Goal: Information Seeking & Learning: Learn about a topic

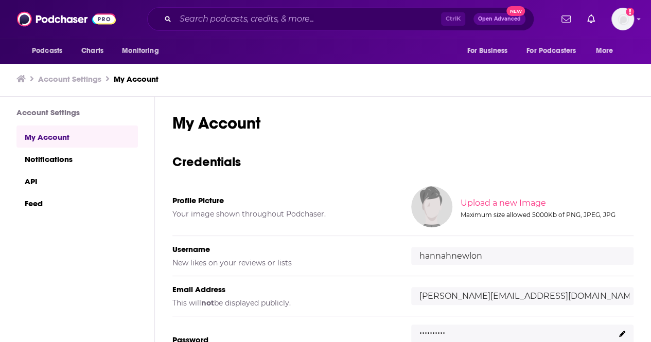
click at [174, 12] on div "Ctrl K Open Advanced New" at bounding box center [340, 19] width 387 height 24
click at [216, 29] on div "Ctrl K Open Advanced New" at bounding box center [340, 19] width 387 height 24
click at [212, 24] on input "Search podcasts, credits, & more..." at bounding box center [309, 19] width 266 height 16
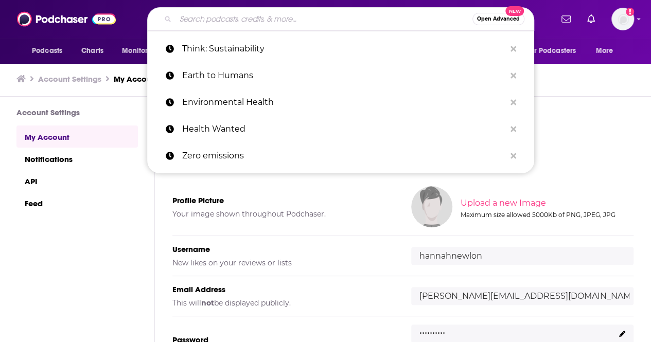
paste input "Women in Sustainability"
type input "Women in Sustainability"
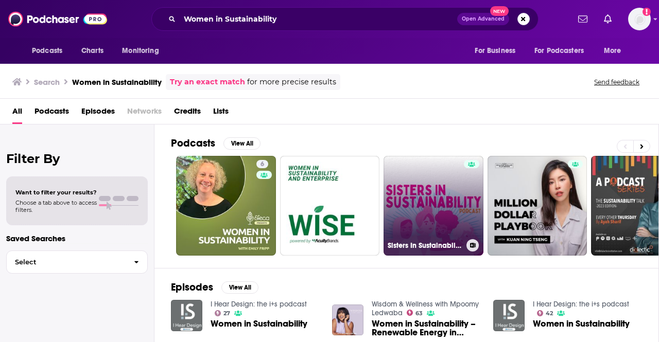
click at [413, 181] on link "Sisters In Sustainability" at bounding box center [434, 206] width 100 height 100
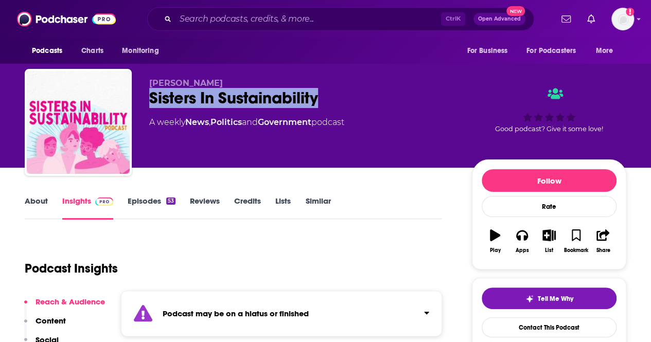
drag, startPoint x: 332, startPoint y: 91, endPoint x: 139, endPoint y: 91, distance: 192.6
click at [139, 91] on div "Victoria Lin Sisters In Sustainability A weekly News , Politics and Government …" at bounding box center [326, 124] width 602 height 111
click at [281, 93] on div "Sisters In Sustainability" at bounding box center [302, 98] width 306 height 20
drag, startPoint x: 250, startPoint y: 96, endPoint x: 144, endPoint y: 91, distance: 106.2
click at [144, 91] on div "Victoria Lin Sisters In Sustainability A weekly News , Politics and Government …" at bounding box center [326, 124] width 602 height 111
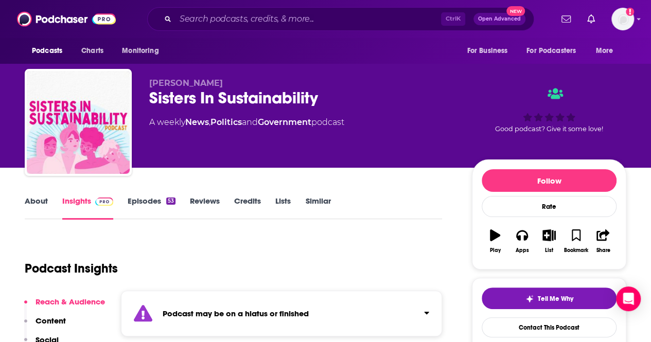
click at [344, 117] on div "A weekly News , Politics and Government podcast" at bounding box center [246, 122] width 195 height 12
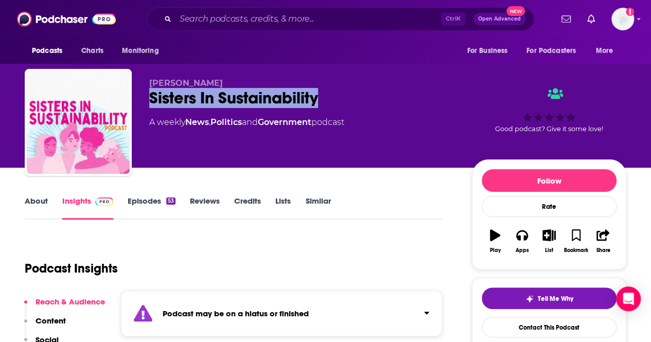
drag, startPoint x: 339, startPoint y: 105, endPoint x: 143, endPoint y: 89, distance: 196.3
click at [143, 89] on div "Victoria Lin Sisters In Sustainability A weekly News , Politics and Government …" at bounding box center [326, 124] width 602 height 111
copy h2 "Sisters In Sustainability"
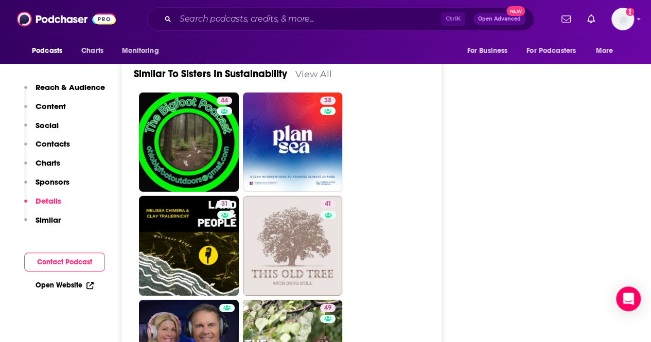
scroll to position [1498, 0]
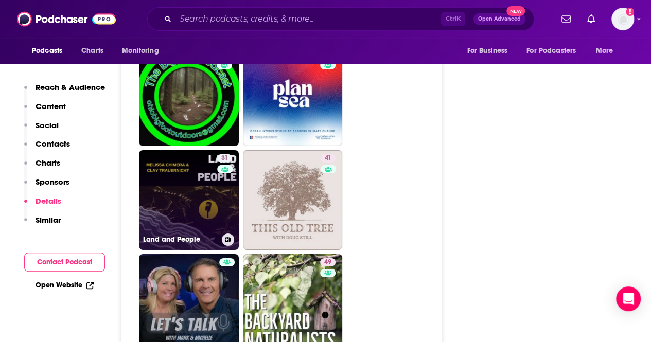
click at [179, 200] on link "31 Land and People" at bounding box center [189, 200] width 100 height 100
type input "https://www.podchaser.com/podcasts/land-and-people-4974175"
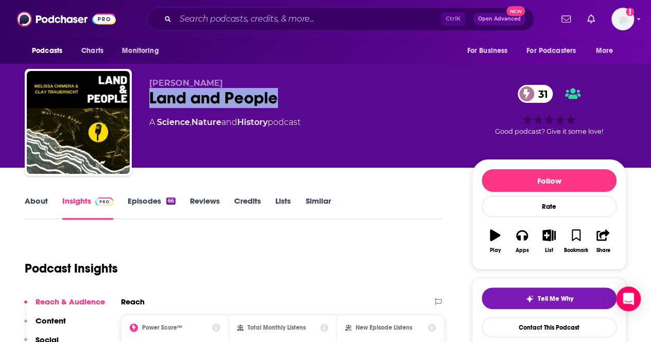
drag, startPoint x: 300, startPoint y: 96, endPoint x: 152, endPoint y: 98, distance: 147.8
click at [152, 98] on div "Land and People 31" at bounding box center [302, 98] width 306 height 20
copy h2 "Land and People"
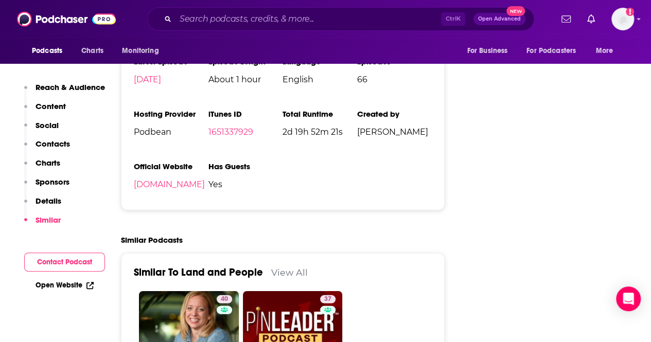
scroll to position [1180, 0]
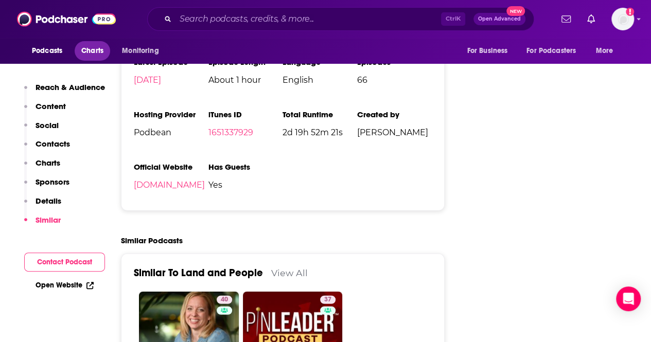
click at [100, 53] on span "Charts" at bounding box center [92, 51] width 22 height 14
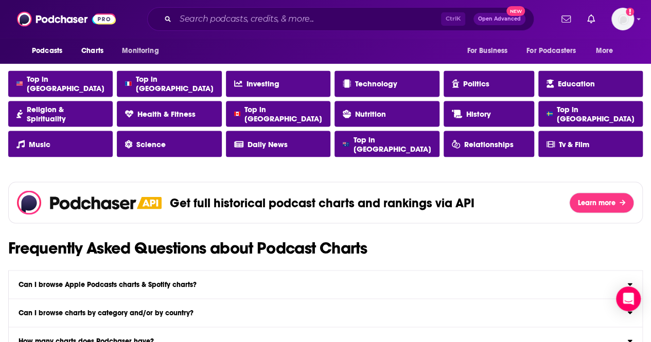
scroll to position [941, 0]
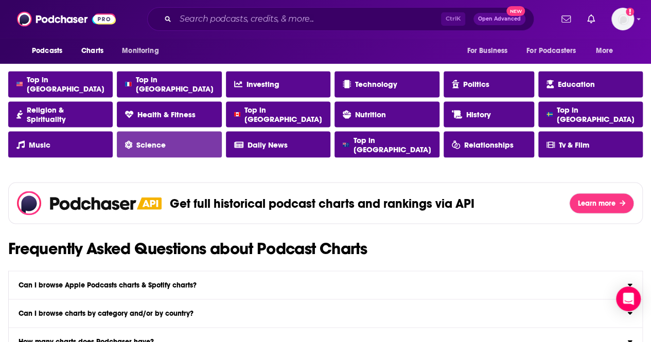
click at [162, 143] on span "Science" at bounding box center [150, 144] width 29 height 9
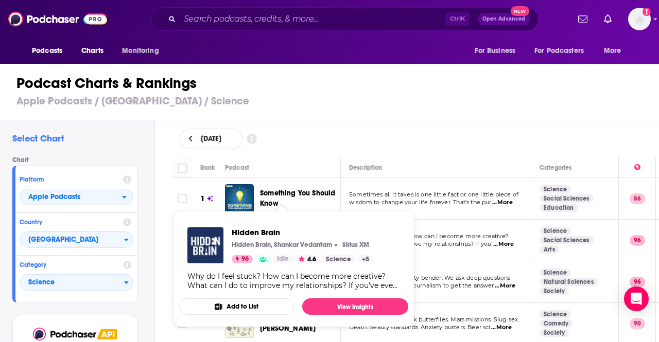
scroll to position [155, 0]
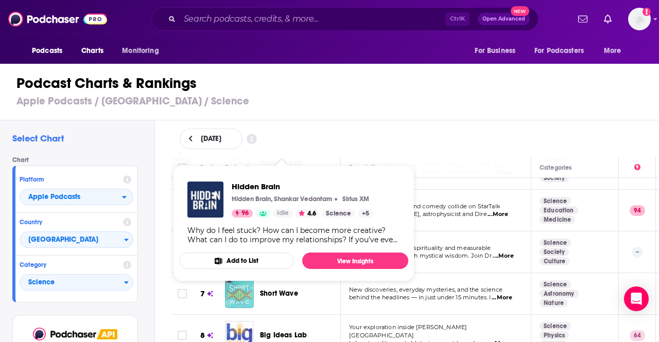
click at [436, 89] on h1 "Podcast Charts & Rankings" at bounding box center [333, 83] width 635 height 19
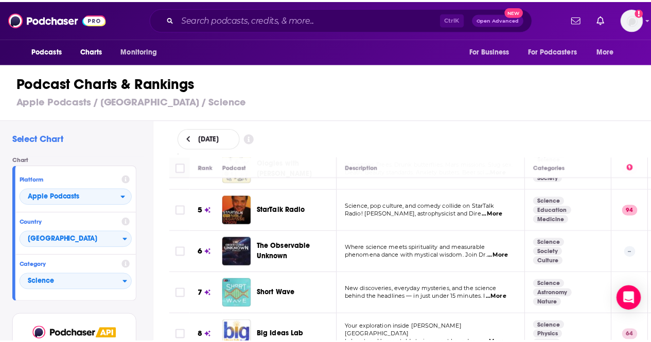
scroll to position [2884, 0]
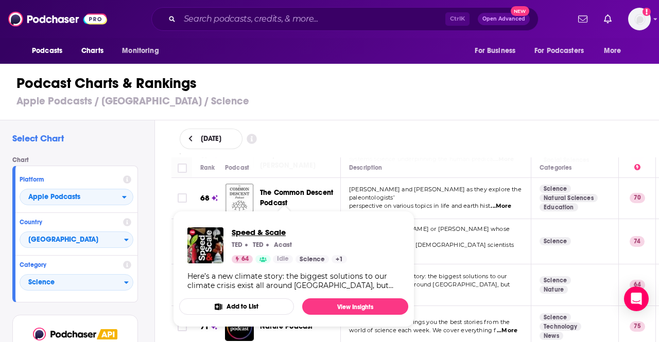
click at [266, 232] on span "Speed & Scale" at bounding box center [289, 233] width 115 height 10
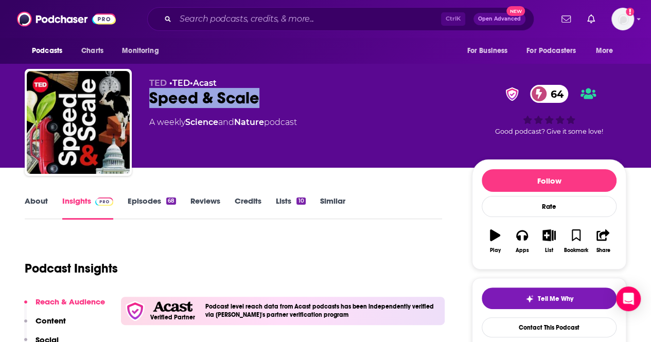
drag, startPoint x: 279, startPoint y: 88, endPoint x: 264, endPoint y: 100, distance: 19.4
click at [264, 100] on div "TED • TED • Acast Speed & Scale 64 A weekly Science and Nature podcast" at bounding box center [302, 119] width 306 height 82
copy div "Speed & Scale"
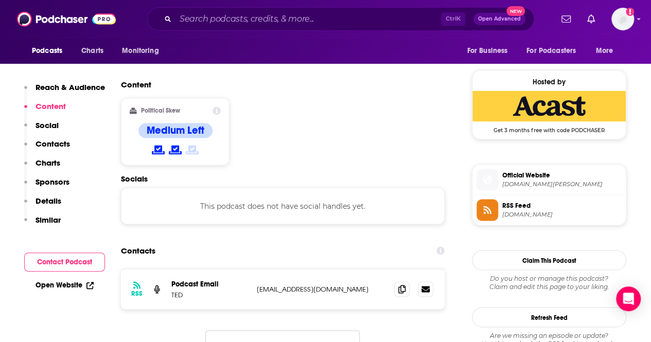
scroll to position [804, 0]
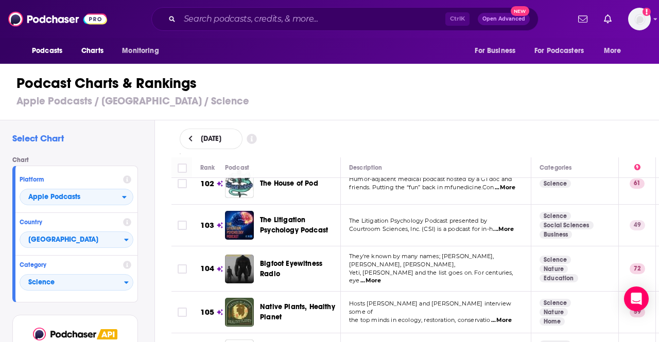
scroll to position [4443, 0]
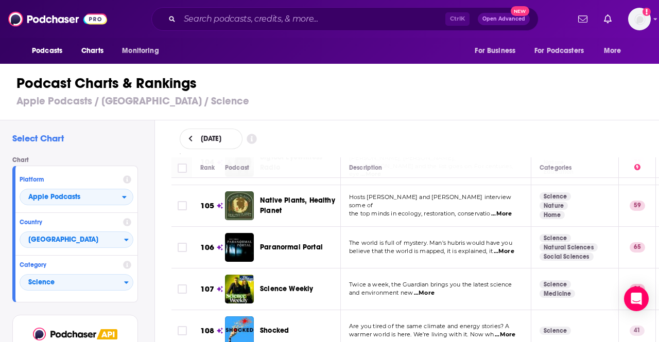
click at [428, 310] on td "Are you tired of the same climate and energy stories? A warmer world is here. W…" at bounding box center [436, 331] width 190 height 42
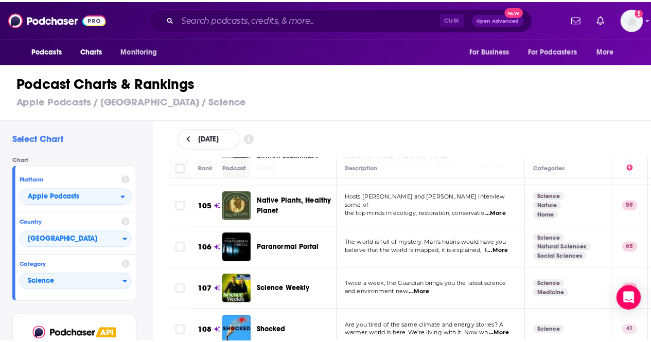
scroll to position [4475, 3]
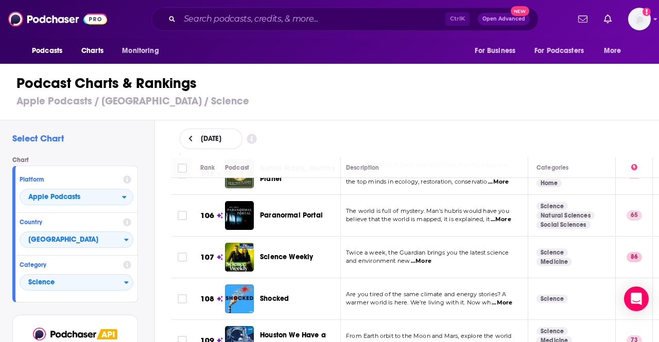
click at [500, 299] on span "...More" at bounding box center [502, 303] width 21 height 8
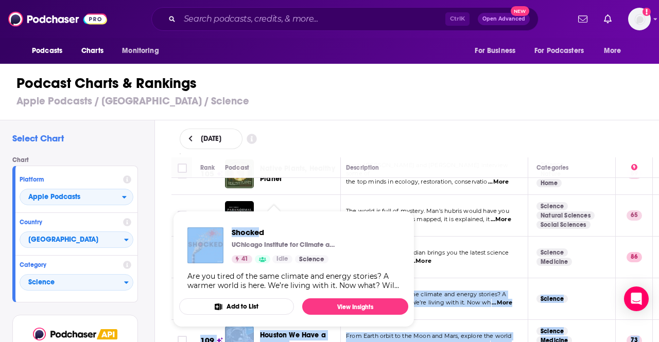
drag, startPoint x: 297, startPoint y: 238, endPoint x: 258, endPoint y: 236, distance: 38.7
click at [258, 236] on div "Podcasts Charts Monitoring Ctrl K Open Advanced New For Business For Podcasters…" at bounding box center [329, 171] width 659 height 342
click at [256, 231] on span "Shocked" at bounding box center [283, 233] width 103 height 10
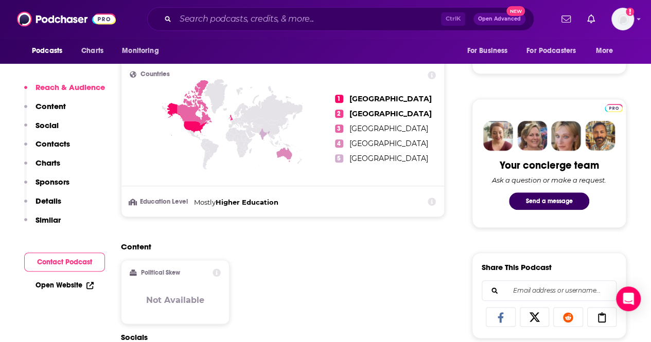
scroll to position [439, 0]
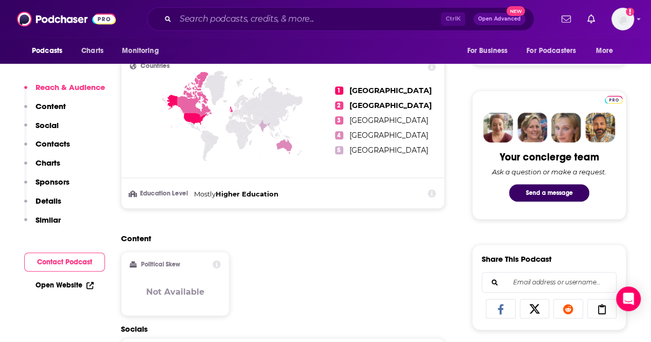
drag, startPoint x: 276, startPoint y: 136, endPoint x: 249, endPoint y: 272, distance: 138.1
click at [249, 272] on div "Content Political Skew Not Available" at bounding box center [283, 279] width 324 height 91
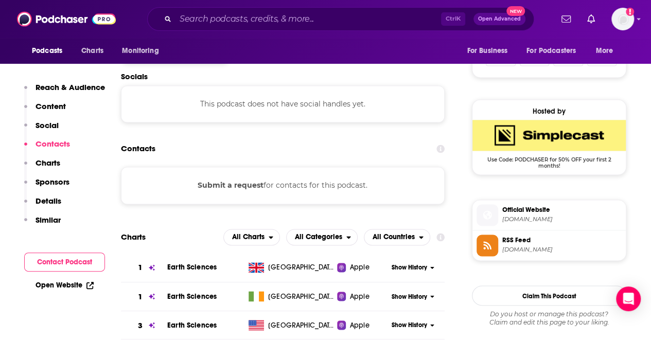
scroll to position [691, 0]
drag, startPoint x: 249, startPoint y: 272, endPoint x: 183, endPoint y: 206, distance: 92.8
click at [223, 191] on button "Submit a request" at bounding box center [231, 185] width 66 height 11
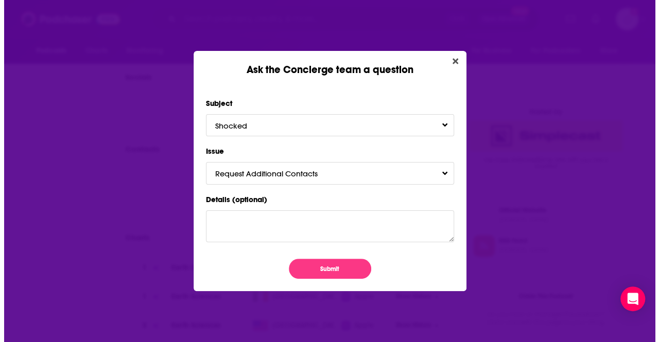
scroll to position [0, 0]
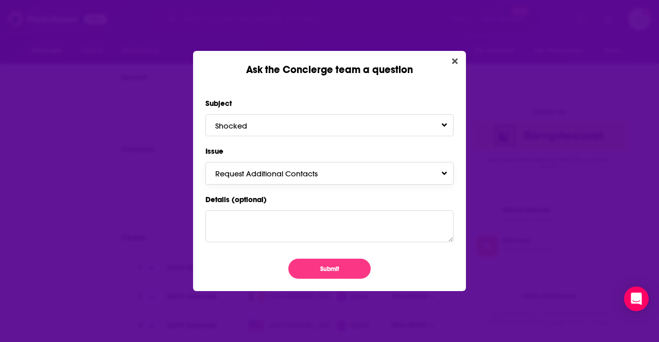
click at [258, 177] on span "Request Additional Contacts" at bounding box center [276, 174] width 123 height 10
click at [279, 155] on label "Issue" at bounding box center [329, 151] width 248 height 13
click at [335, 265] on button "Submit" at bounding box center [329, 269] width 82 height 20
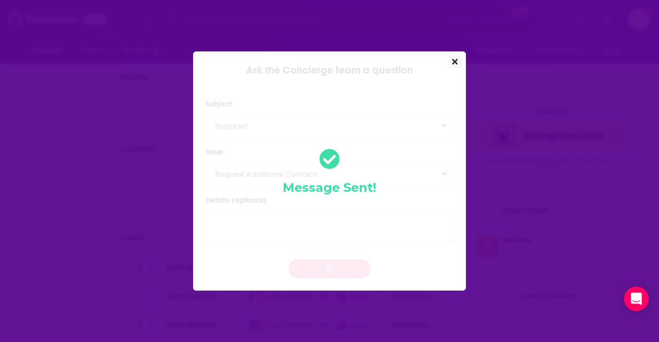
click at [452, 62] on icon "Close" at bounding box center [455, 62] width 6 height 8
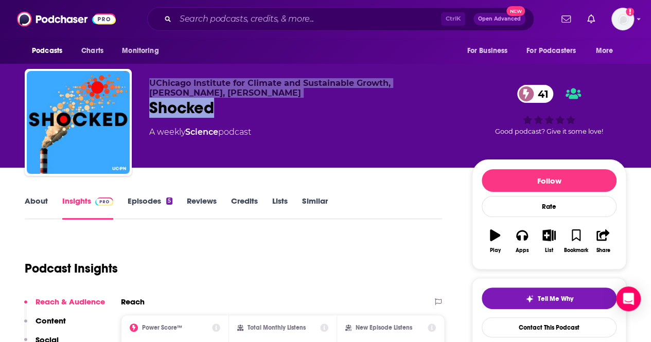
drag, startPoint x: 234, startPoint y: 113, endPoint x: 136, endPoint y: 78, distance: 103.2
click at [136, 78] on div "UChicago Institute for Climate and Sustainable Growth, Michael Greenstone, Amy …" at bounding box center [326, 124] width 602 height 111
copy div "UChicago Institute for Climate and Sustainable Growth, Michael Greenstone, Amy …"
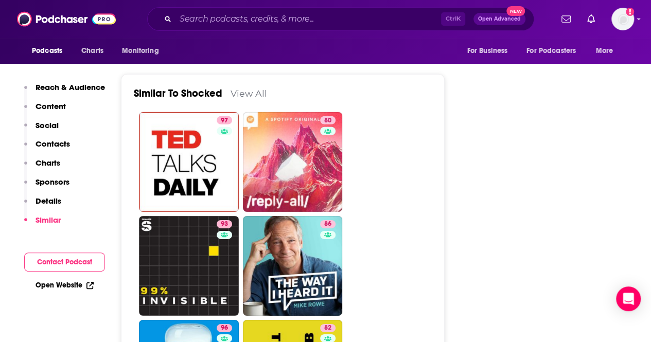
scroll to position [1500, 0]
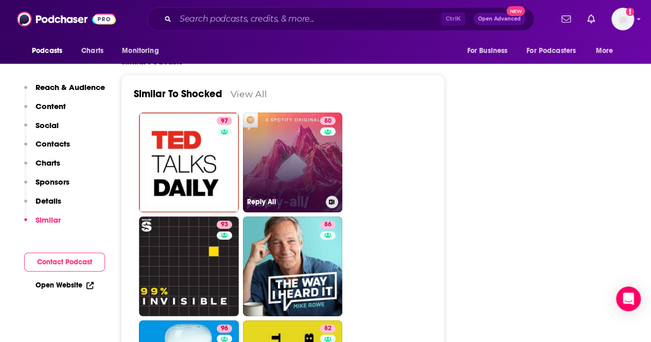
click at [298, 155] on link "80 Reply All" at bounding box center [293, 163] width 100 height 100
type input "https://www.podchaser.com/podcasts/reply-all-161183"
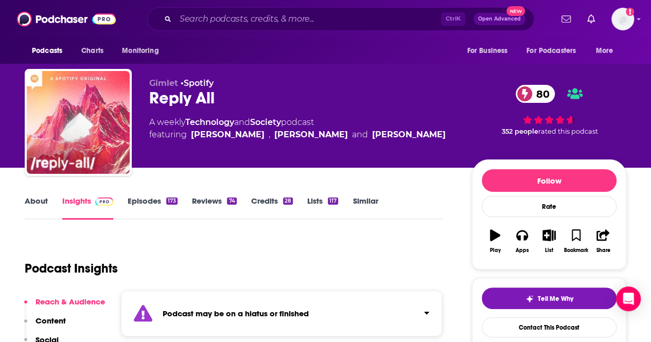
click at [235, 9] on div "Ctrl K Open Advanced New" at bounding box center [340, 19] width 387 height 24
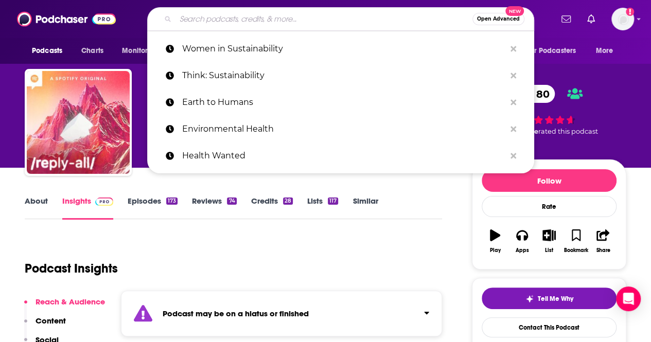
click at [243, 17] on input "Search podcasts, credits, & more..." at bounding box center [324, 19] width 297 height 16
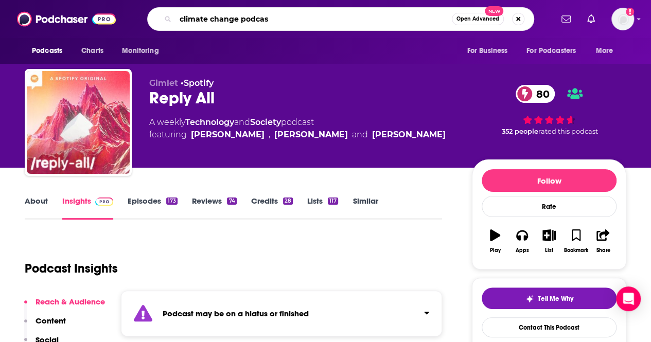
type input "climate change podcast"
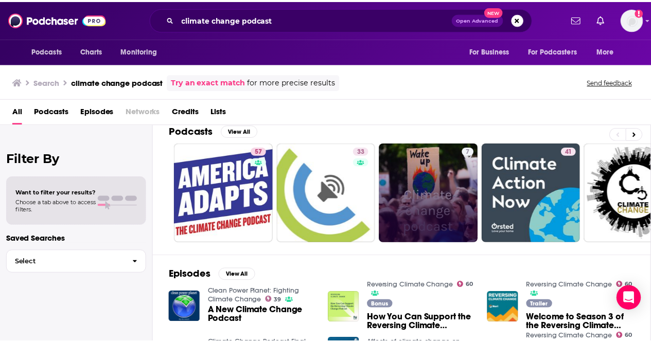
scroll to position [11, 0]
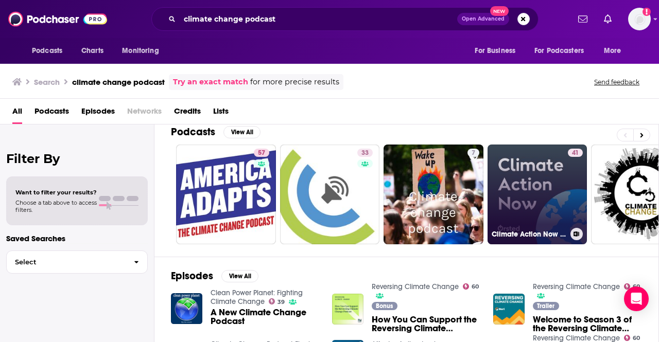
click at [507, 202] on link "41 Climate Action Now - An Ørsted podcast on climate change and the solutions" at bounding box center [538, 195] width 100 height 100
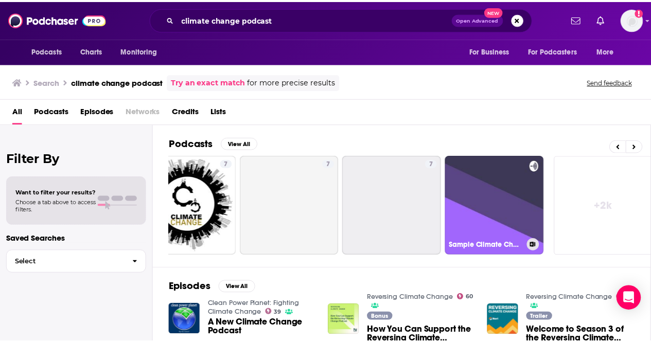
scroll to position [0, 457]
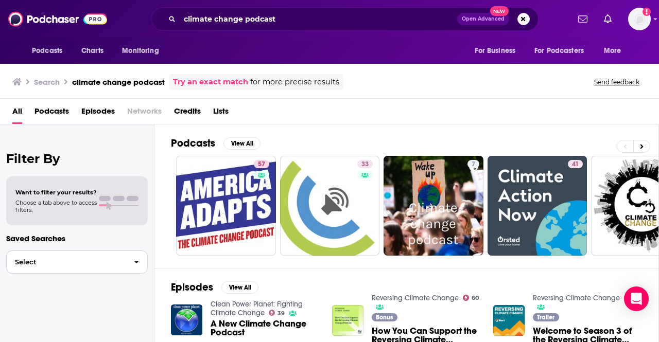
click at [131, 259] on span "button" at bounding box center [137, 262] width 22 height 22
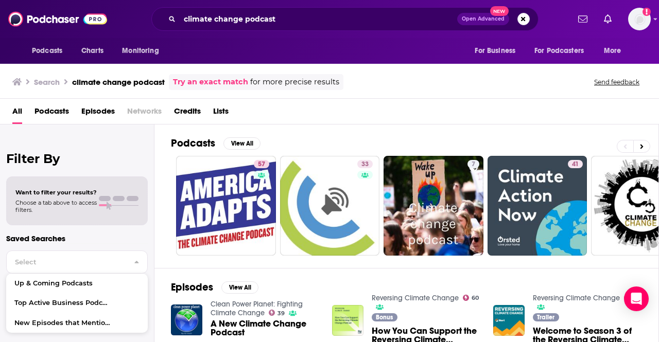
click at [286, 144] on div "Podcasts View All" at bounding box center [415, 146] width 488 height 19
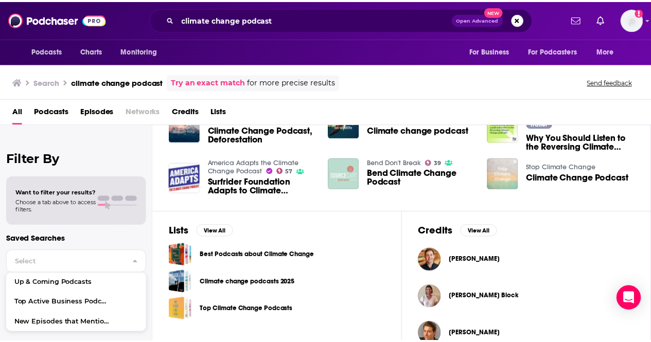
scroll to position [279, 0]
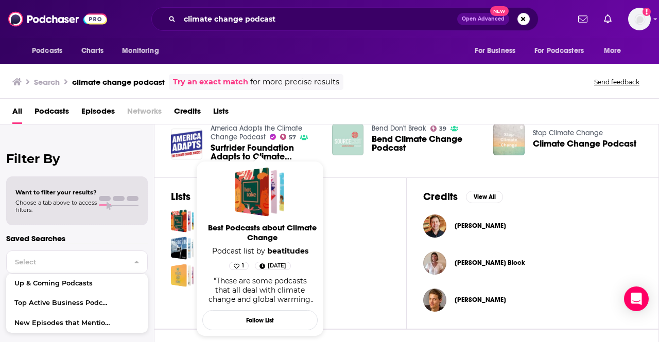
click at [300, 219] on span "Best Podcasts about Climate Change Podcast list by beatitudes 1 May 1st, 2025 "…" at bounding box center [259, 238] width 115 height 143
click at [275, 236] on span "Best Podcasts about Climate Change" at bounding box center [261, 233] width 115 height 20
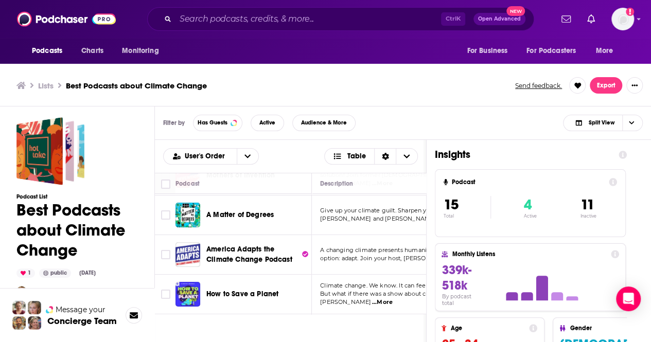
scroll to position [78, 0]
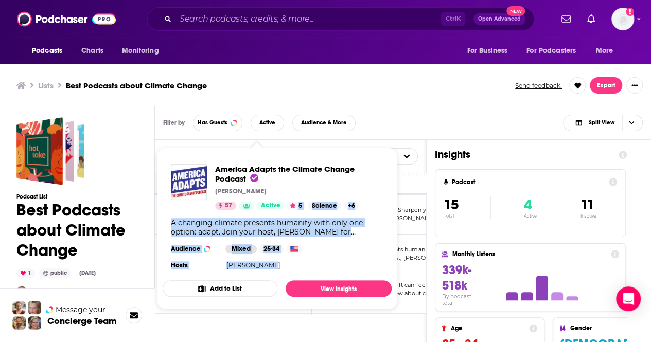
drag, startPoint x: 300, startPoint y: 263, endPoint x: 295, endPoint y: 203, distance: 59.4
click at [295, 203] on div "America Adapts the Climate Change Podcast Doug Parsons 57 Active 5 Science + 6 …" at bounding box center [277, 218] width 229 height 125
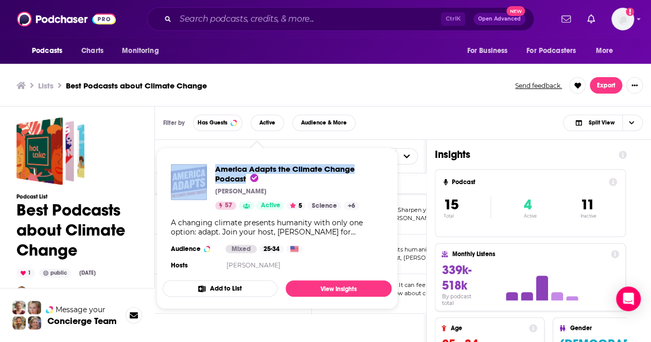
drag, startPoint x: 210, startPoint y: 163, endPoint x: 248, endPoint y: 180, distance: 41.7
click at [248, 180] on div "America Adapts the Climate Change Podcast Doug Parsons 57 Active 5 Science + 6 …" at bounding box center [277, 218] width 229 height 125
copy div "America Adapts the Climate Change Podcast"
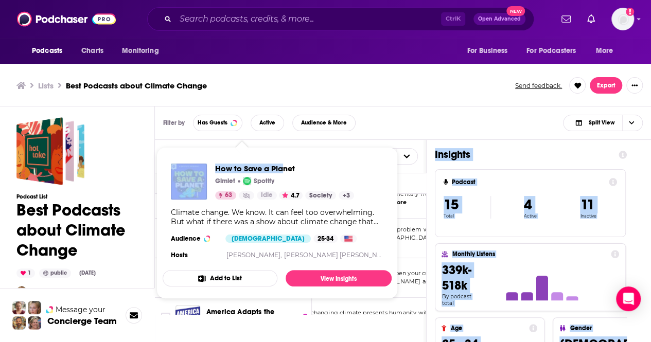
scroll to position [0, 15]
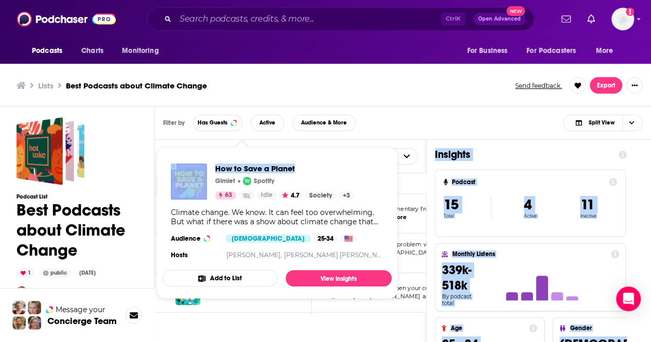
drag, startPoint x: 290, startPoint y: 219, endPoint x: 303, endPoint y: 171, distance: 49.1
click at [303, 171] on div "Podcasts Charts Monitoring Ctrl K Open Advanced New For Business For Podcasters…" at bounding box center [325, 172] width 651 height 345
click at [305, 174] on span "How to Save a Planet" at bounding box center [284, 169] width 139 height 10
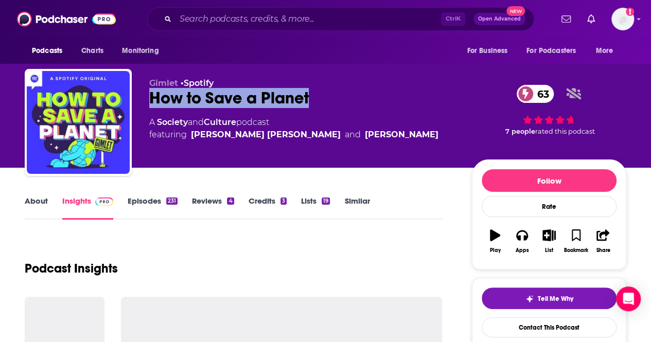
drag, startPoint x: 212, startPoint y: 96, endPoint x: 311, endPoint y: 95, distance: 99.4
click at [311, 95] on div "Gimlet • Spotify How to Save a Planet 63 A Society and Culture podcast featurin…" at bounding box center [302, 119] width 306 height 82
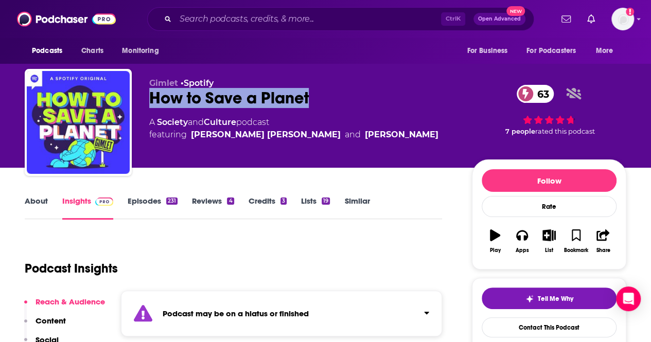
copy div "How to Save a Planet"
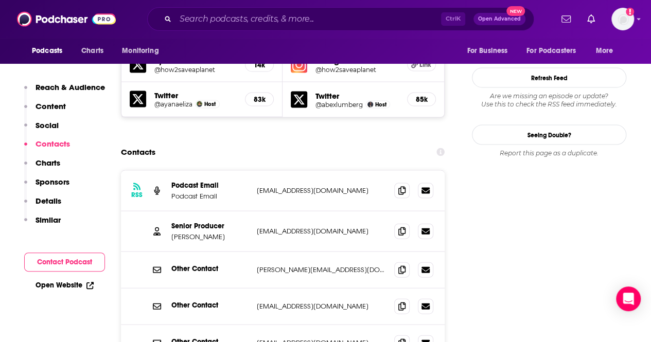
scroll to position [1009, 0]
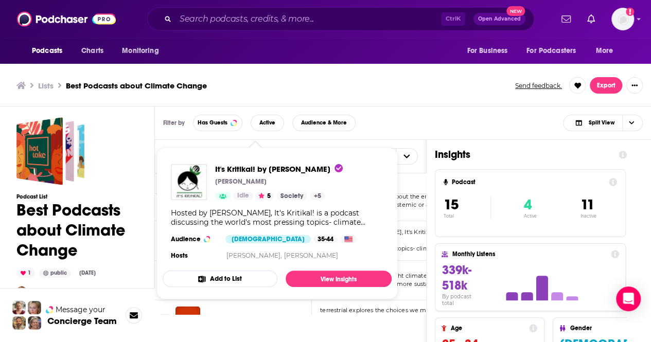
scroll to position [3, 0]
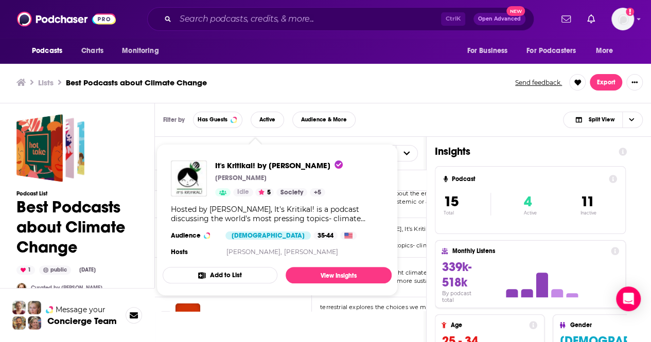
click at [421, 111] on div "Filter by Has Guests Active Audience & More Split View" at bounding box center [403, 119] width 496 height 33
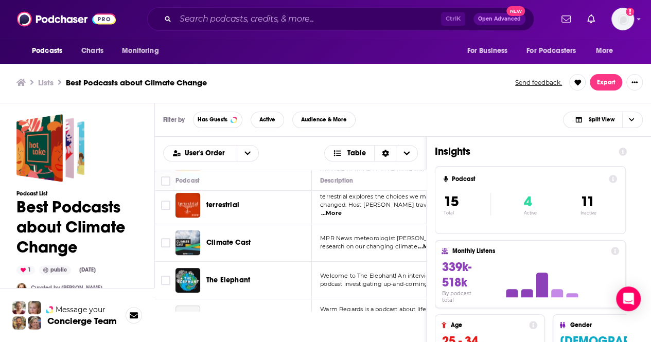
scroll to position [363, 0]
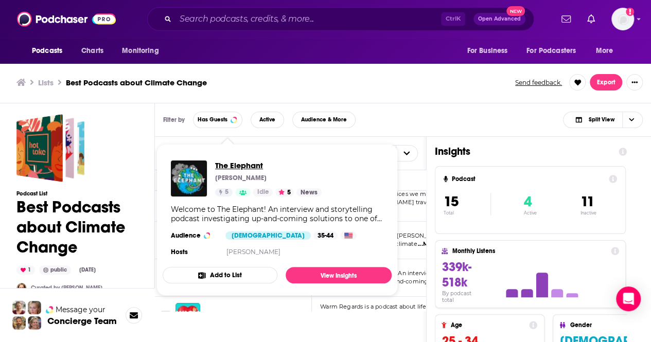
click at [241, 166] on span "The Elephant" at bounding box center [268, 166] width 107 height 10
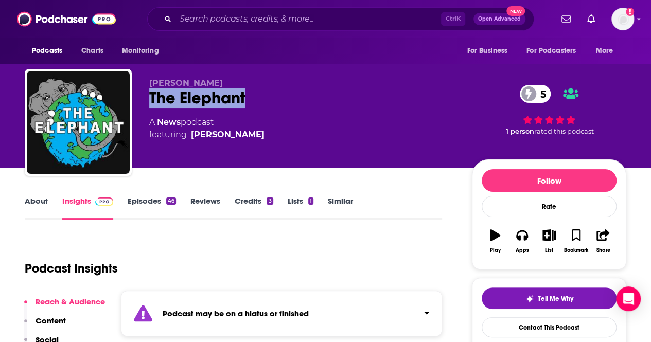
drag, startPoint x: 287, startPoint y: 90, endPoint x: 151, endPoint y: 96, distance: 136.1
click at [151, 96] on div "The Elephant 5" at bounding box center [302, 98] width 306 height 20
copy h2 "The Elephant"
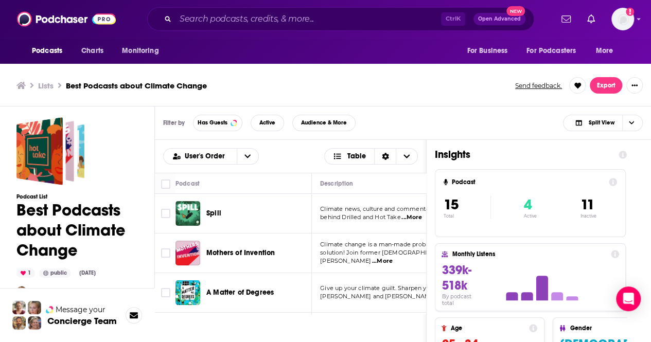
click at [212, 212] on div "Podcasts Charts Monitoring Ctrl K Open Advanced New For Business For Podcasters…" at bounding box center [325, 172] width 651 height 345
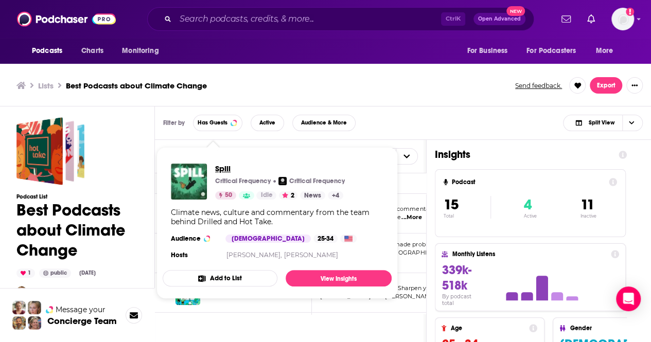
click at [227, 165] on span "Spill" at bounding box center [280, 169] width 130 height 10
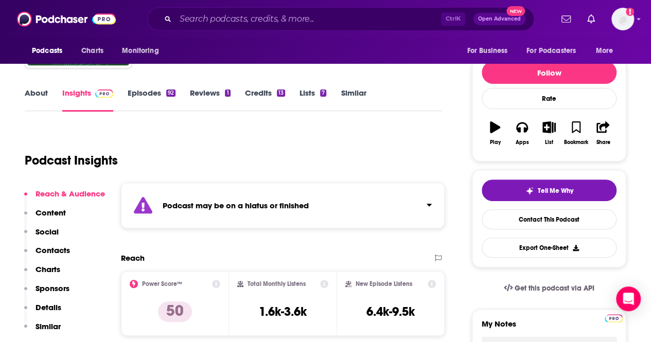
scroll to position [21, 0]
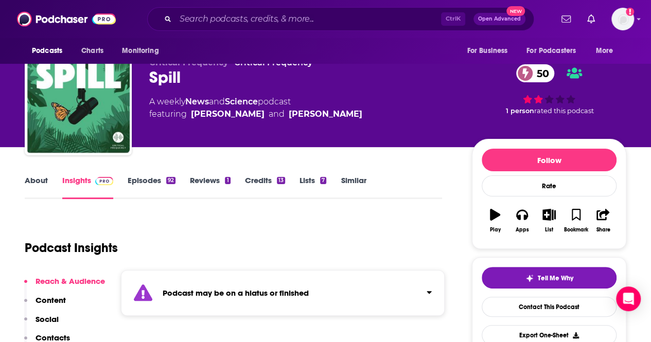
click at [543, 96] on div "50 1 person rated this podcast" at bounding box center [549, 90] width 154 height 64
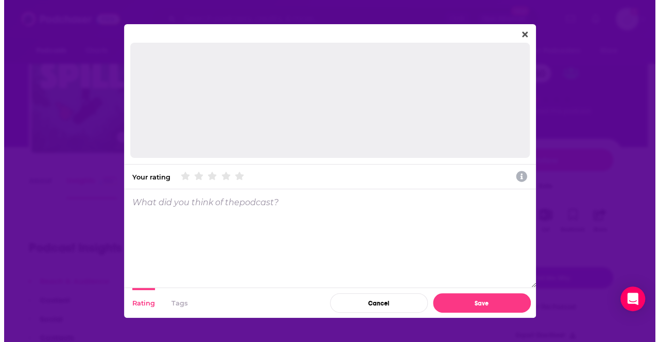
scroll to position [0, 0]
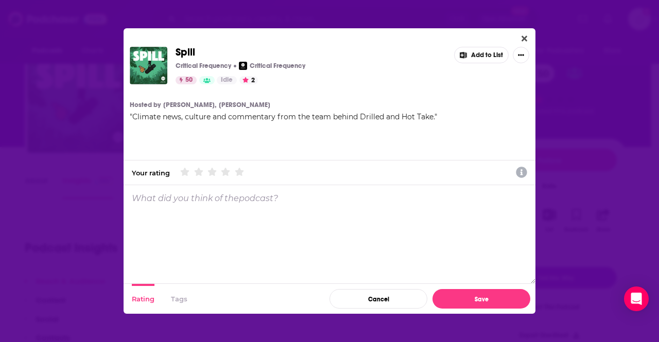
click at [530, 102] on div "Spill Critical Frequency Critical Frequency 50 Idle 2 Add to List Hosted by Amy…" at bounding box center [330, 101] width 412 height 120
click at [177, 303] on button "Tags" at bounding box center [179, 299] width 16 height 30
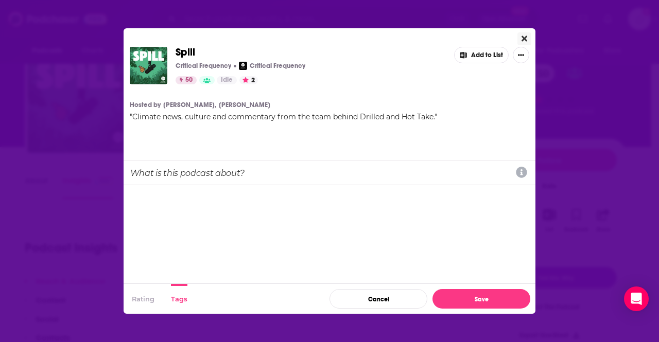
click at [524, 38] on icon "Close" at bounding box center [525, 39] width 6 height 6
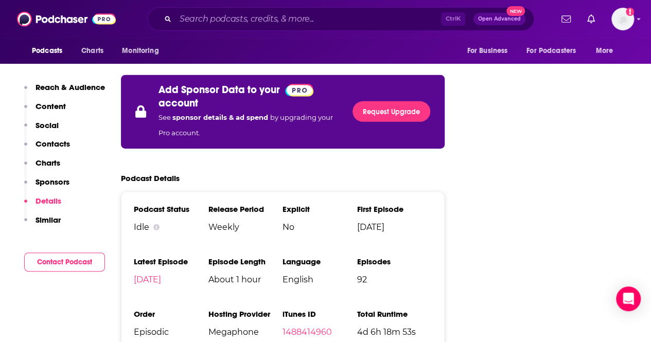
scroll to position [1573, 0]
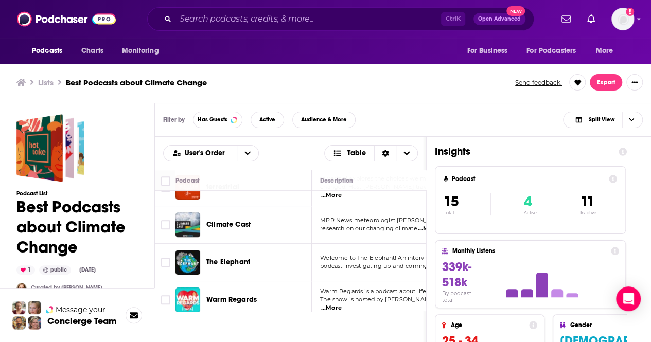
scroll to position [471, 0]
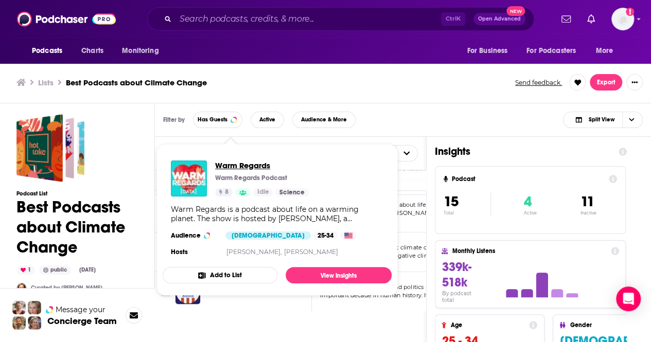
click at [235, 163] on span "Warm Regards" at bounding box center [262, 166] width 94 height 10
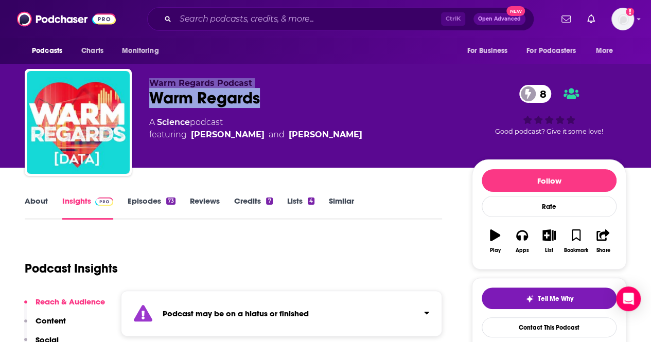
drag, startPoint x: 289, startPoint y: 98, endPoint x: 149, endPoint y: 84, distance: 140.7
click at [149, 84] on div "Warm Regards Podcast Warm Regards 8 A Science podcast featuring Jacquelyn Gill …" at bounding box center [302, 119] width 306 height 82
copy div "Warm Regards Podcast Warm Regards"
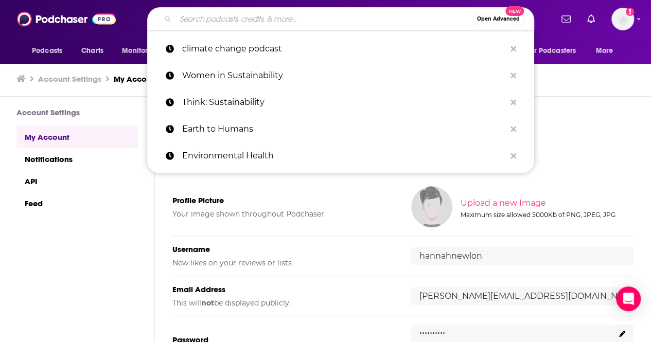
click at [241, 12] on input "Search podcasts, credits, & more..." at bounding box center [324, 19] width 297 height 16
paste input "Climate Justice, Y'all!:"
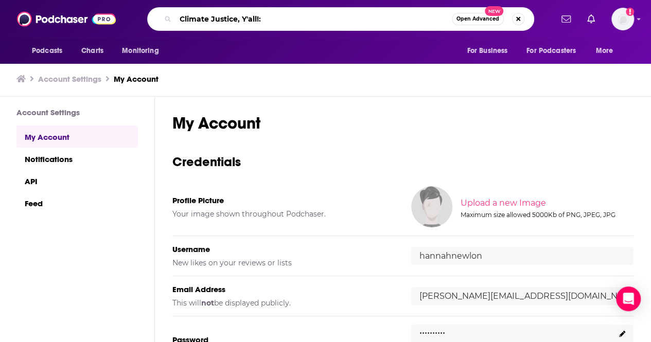
type input "Climate Justice, Y'all!"
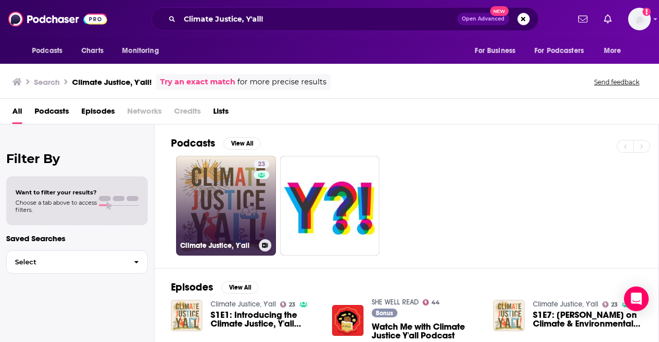
click at [242, 186] on link "23 Climate Justice, Y'all" at bounding box center [226, 206] width 100 height 100
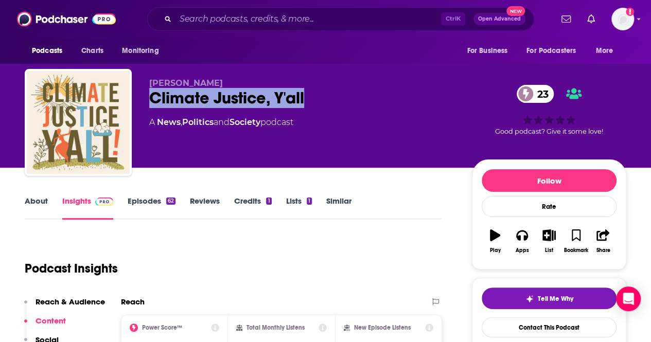
drag, startPoint x: 322, startPoint y: 107, endPoint x: 147, endPoint y: 100, distance: 175.2
click at [147, 100] on div "[PERSON_NAME] Climate Justice, Y'all 23 A News , Politics and Society podcast 2…" at bounding box center [326, 124] width 602 height 111
copy h2 "Climate Justice, Y'all"
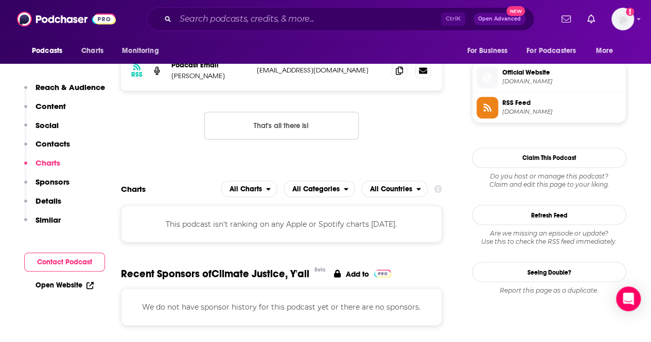
scroll to position [758, 0]
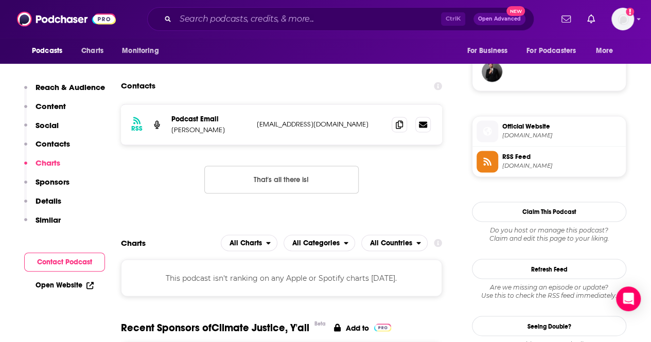
drag, startPoint x: 223, startPoint y: 139, endPoint x: 173, endPoint y: 132, distance: 50.9
click at [173, 132] on div "RSS Podcast Email [PERSON_NAME] [EMAIL_ADDRESS][DOMAIN_NAME] [EMAIL_ADDRESS][DO…" at bounding box center [281, 125] width 321 height 40
copy p "[PERSON_NAME]"
click at [402, 124] on icon at bounding box center [399, 124] width 7 height 8
click at [306, 23] on input "Search podcasts, credits, & more..." at bounding box center [309, 19] width 266 height 16
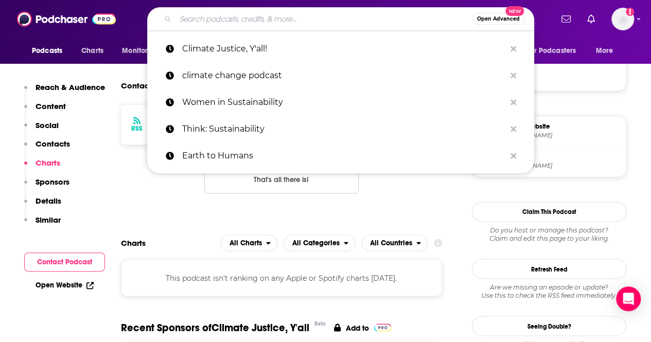
paste input "Life Raft:"
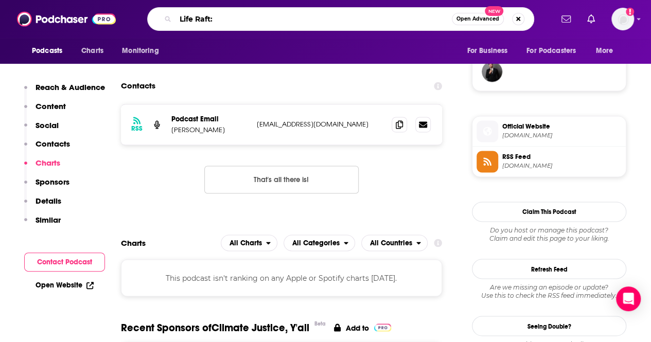
type input "Life Raft"
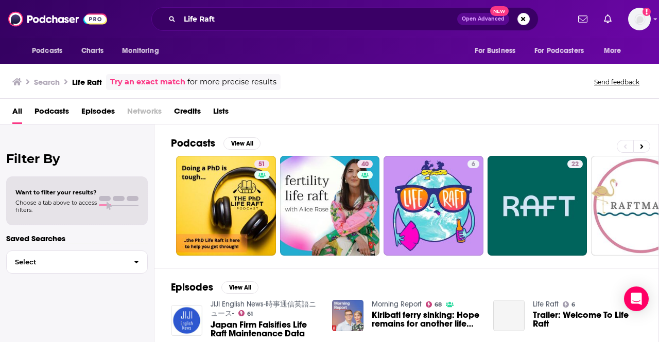
click at [282, 123] on div "All Podcasts Episodes Networks Credits Lists" at bounding box center [331, 113] width 638 height 21
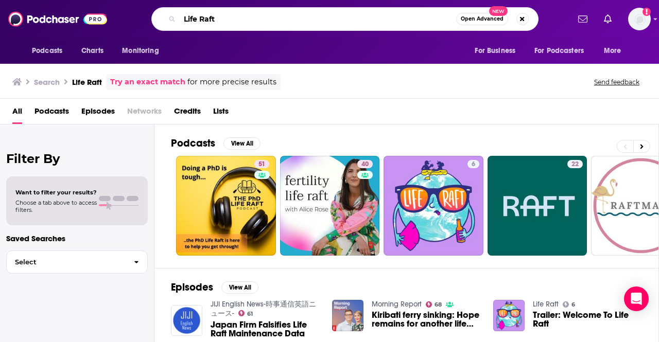
drag, startPoint x: 245, startPoint y: 27, endPoint x: 148, endPoint y: 18, distance: 97.2
click at [148, 18] on div "Life Raft Open Advanced New" at bounding box center [344, 19] width 448 height 24
paste input "SSDN‘s Green Minds"
type input "SSDN‘s Green Minds"
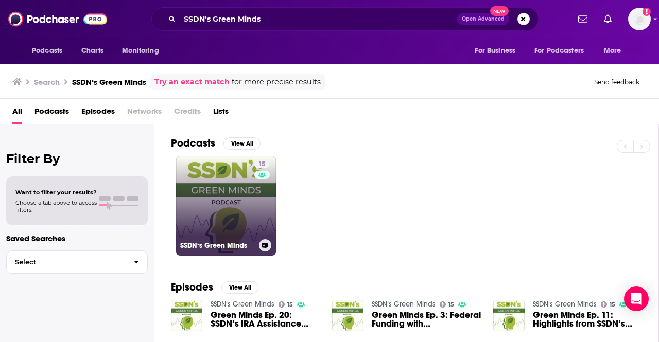
click at [245, 195] on link "15 SSDN‘s Green Minds" at bounding box center [226, 206] width 100 height 100
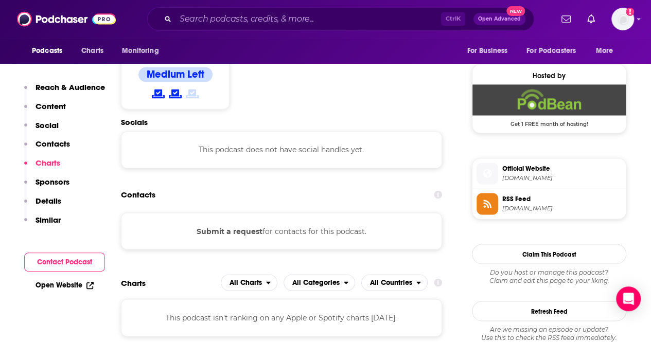
scroll to position [809, 0]
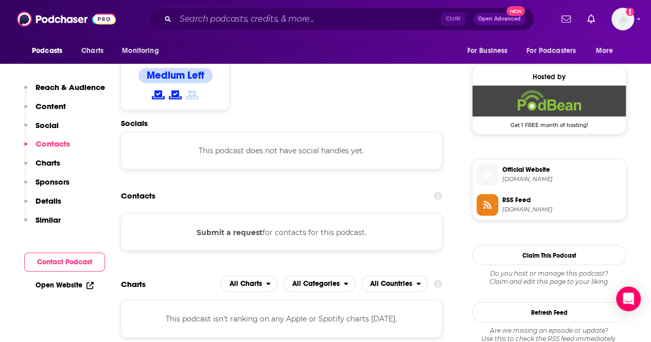
click at [244, 227] on button "Submit a request" at bounding box center [230, 232] width 66 height 11
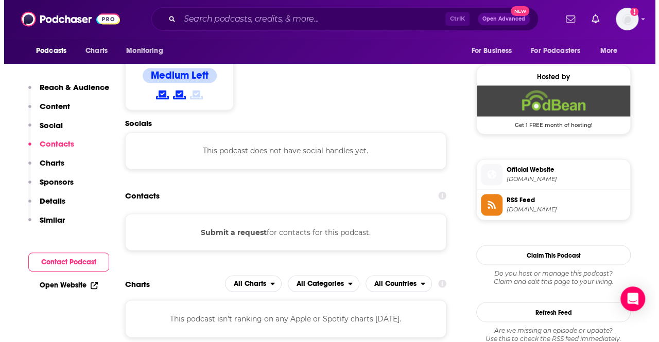
scroll to position [0, 0]
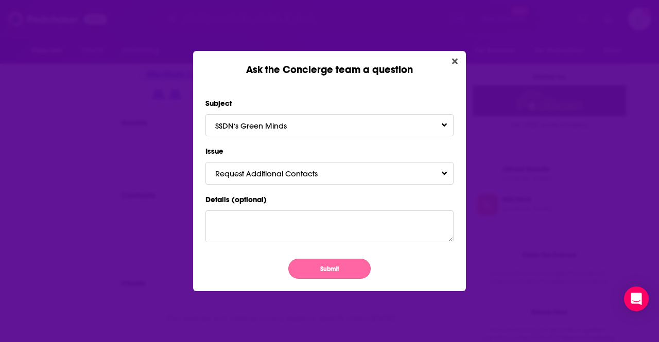
click at [309, 270] on button "Submit" at bounding box center [329, 269] width 82 height 20
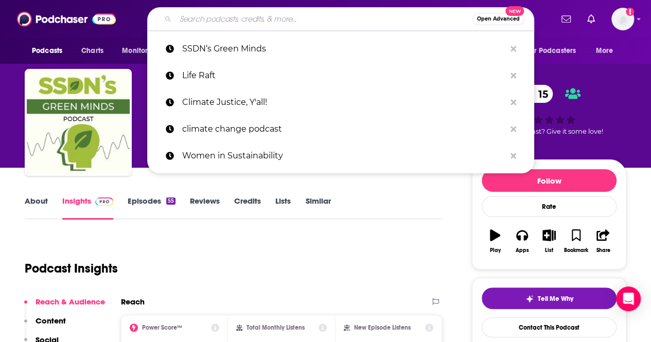
click at [299, 21] on input "Search podcasts, credits, & more..." at bounding box center [324, 19] width 297 height 16
paste input "Climate Justice, Y'all"
type input "Climate Justice, Y'all"
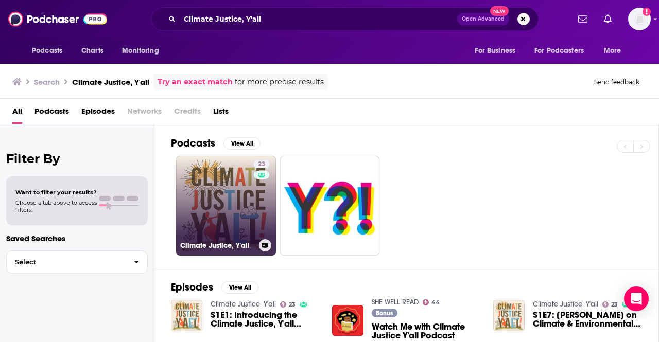
click at [243, 203] on link "23 Climate Justice, Y'all" at bounding box center [226, 206] width 100 height 100
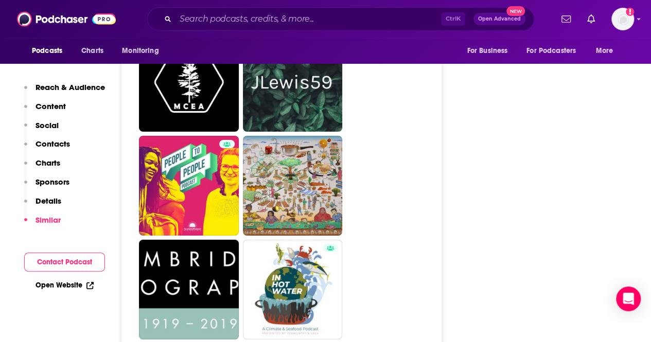
scroll to position [1864, 0]
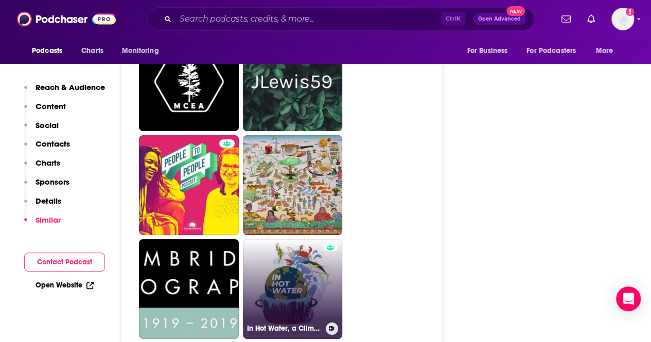
click at [282, 301] on link "In Hot Water, a Climate and Seafood podcast" at bounding box center [293, 289] width 100 height 100
type input "[URL][DOMAIN_NAME]"
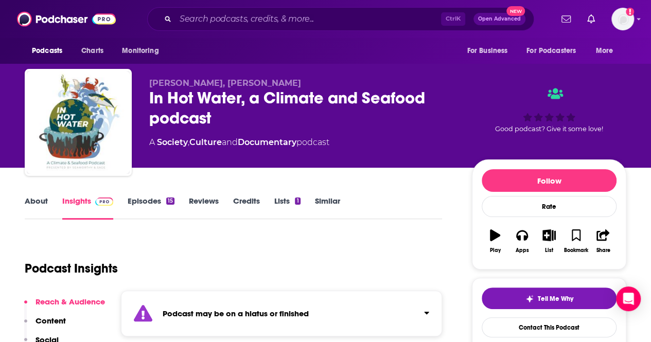
click at [155, 200] on link "Episodes 15" at bounding box center [151, 208] width 47 height 24
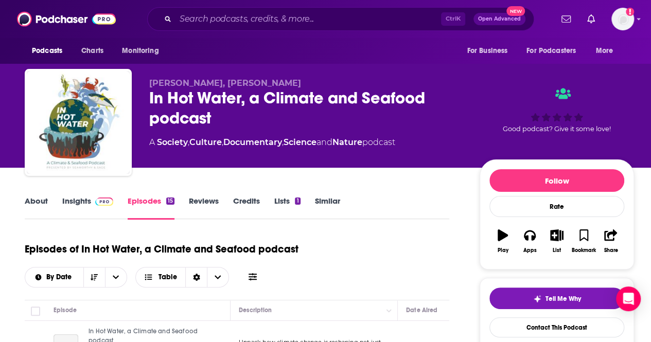
scroll to position [164, 0]
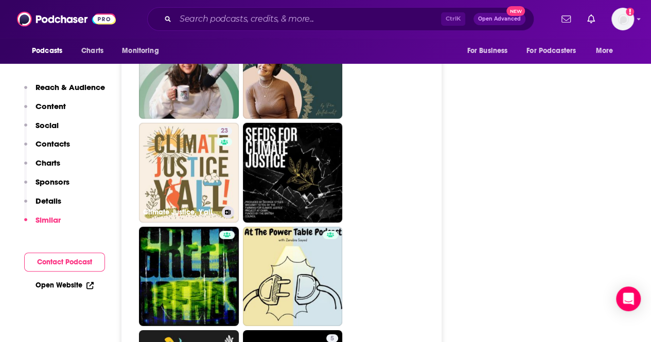
scroll to position [1464, 0]
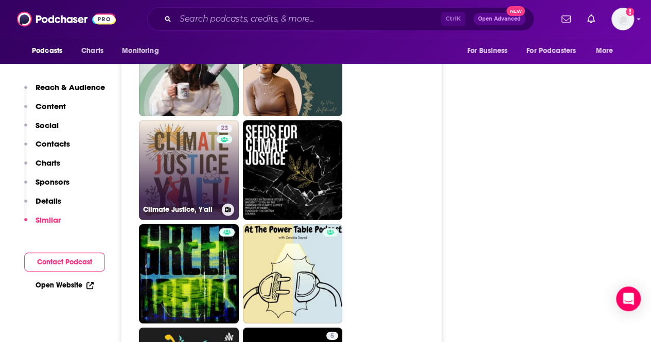
click at [183, 172] on link "23 Climate Justice, Y'all" at bounding box center [189, 170] width 100 height 100
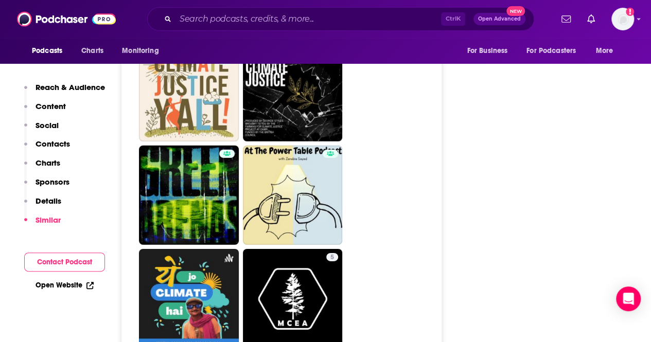
scroll to position [1545, 0]
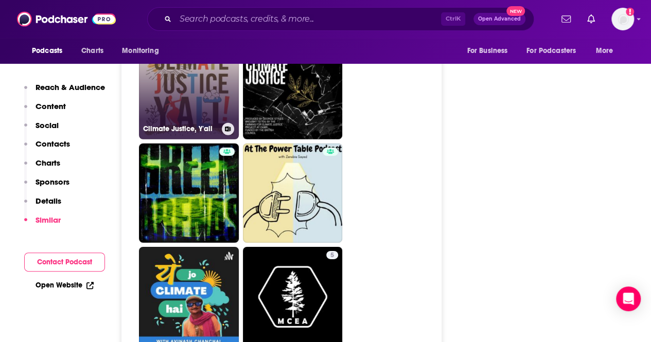
click at [193, 87] on link "23 Climate Justice, Y'all" at bounding box center [189, 90] width 100 height 100
click at [196, 95] on link "23 Climate Justice, Y'all" at bounding box center [189, 90] width 100 height 100
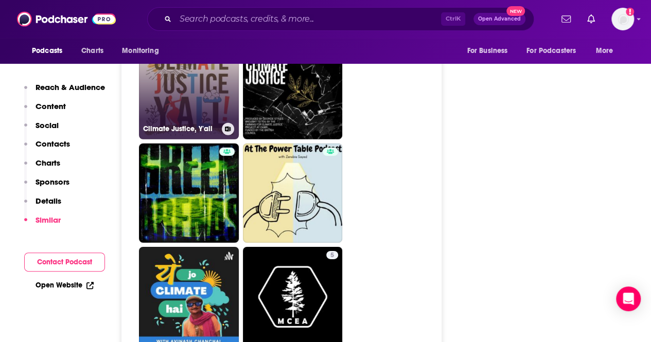
click at [183, 129] on h3 "Climate Justice, Y'all" at bounding box center [180, 129] width 75 height 9
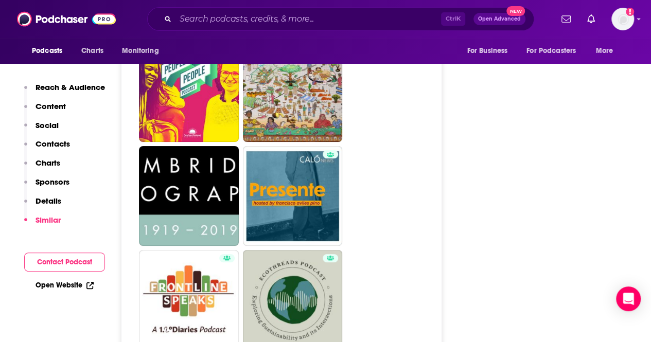
scroll to position [1959, 0]
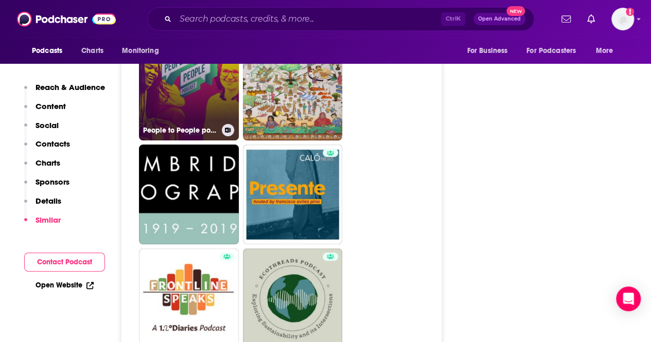
click at [197, 85] on link "People to People podcast" at bounding box center [189, 91] width 100 height 100
type input "[URL][DOMAIN_NAME]"
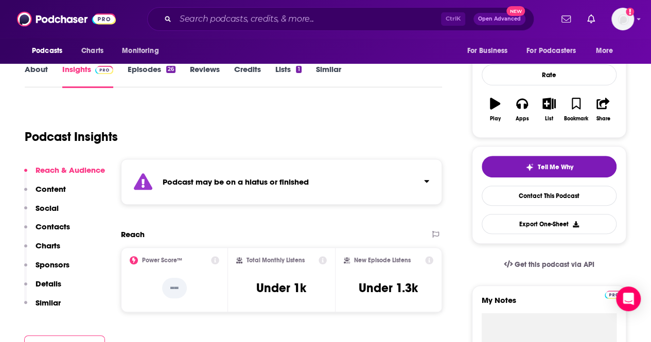
scroll to position [133, 0]
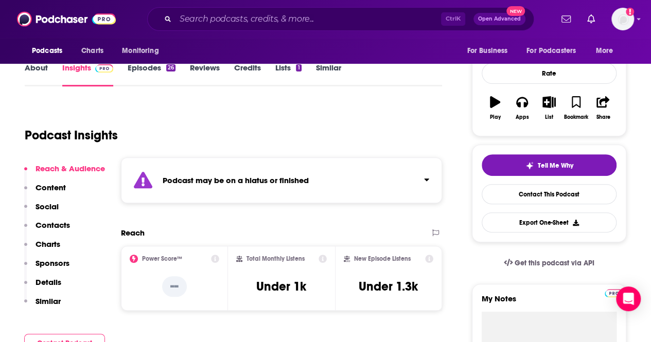
click at [157, 70] on link "Episodes 26" at bounding box center [152, 75] width 48 height 24
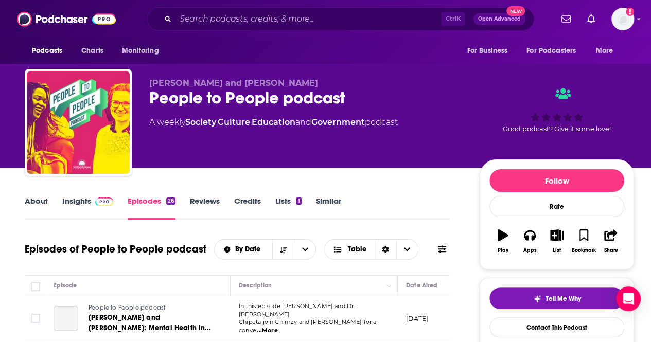
scroll to position [49, 0]
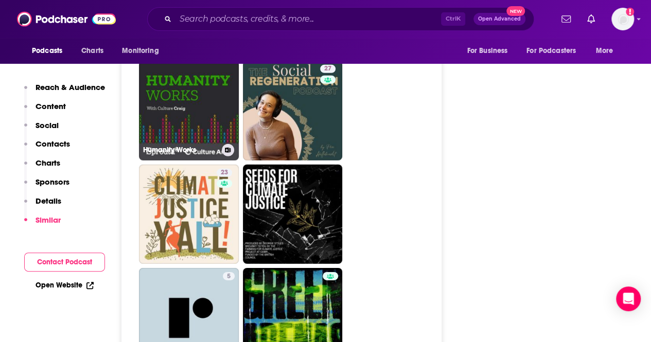
scroll to position [1526, 0]
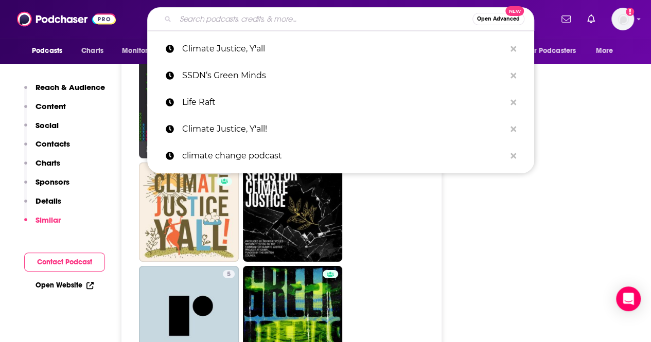
click at [240, 14] on input "Search podcasts, credits, & more..." at bounding box center [324, 19] width 297 height 16
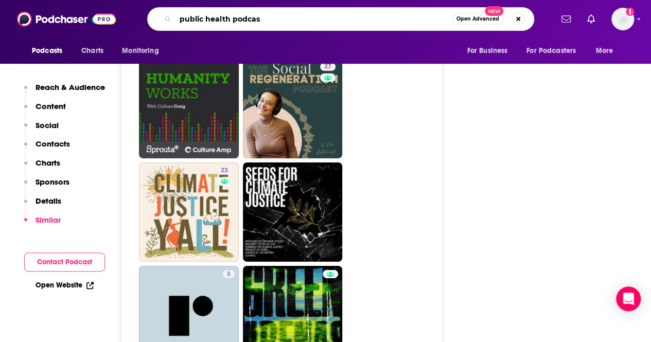
type input "public health podcast"
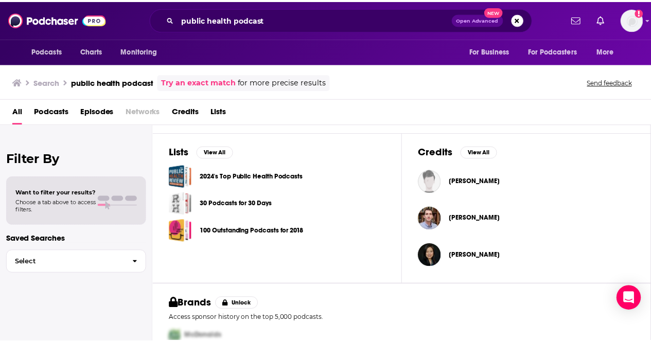
scroll to position [324, 0]
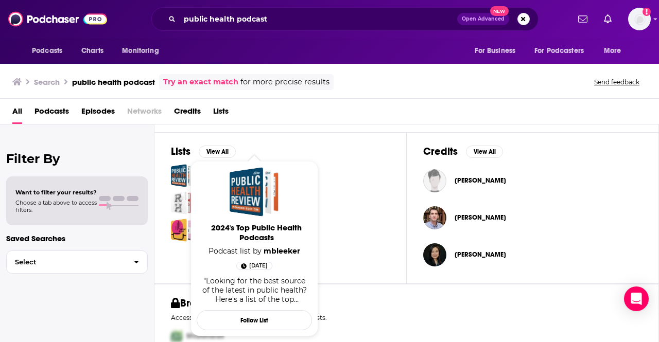
click at [335, 164] on div "2024's Top Public Health Podcasts" at bounding box center [280, 175] width 219 height 23
click at [285, 176] on div "Podcasts Charts Monitoring public health podcast Open Advanced New For Business…" at bounding box center [329, 171] width 659 height 342
click at [257, 231] on span "2024's Top Public Health Podcasts" at bounding box center [256, 233] width 115 height 20
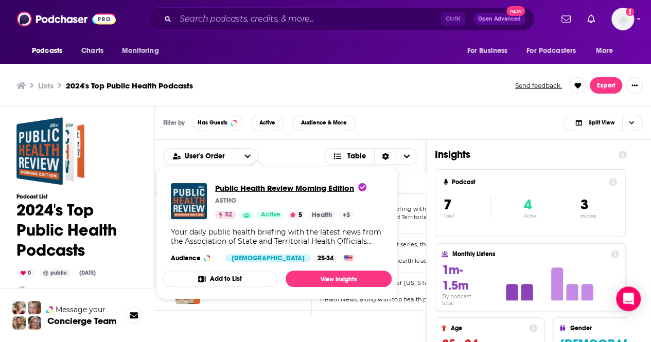
click at [252, 192] on span "Public Health Review Morning Edition" at bounding box center [290, 188] width 151 height 10
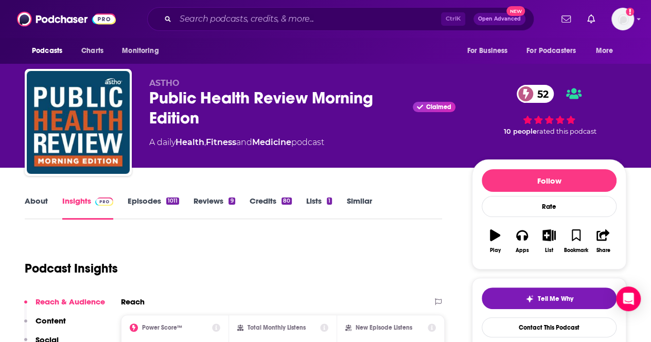
click at [152, 200] on link "Episodes 1011" at bounding box center [153, 208] width 51 height 24
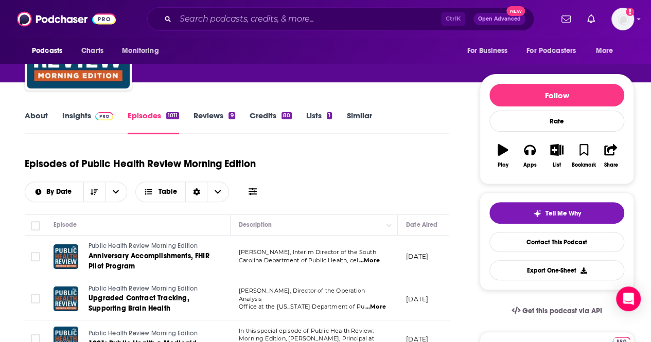
scroll to position [63, 0]
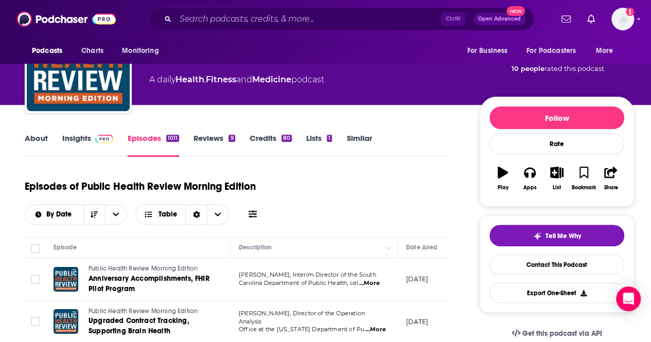
click at [26, 140] on link "About" at bounding box center [36, 145] width 23 height 24
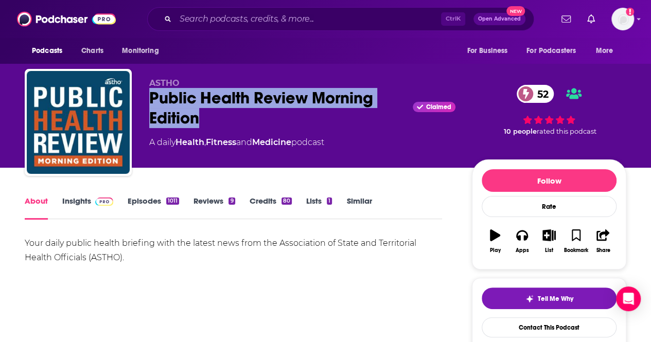
drag, startPoint x: 230, startPoint y: 131, endPoint x: 139, endPoint y: 103, distance: 94.8
click at [139, 103] on div "ASTHO Public Health Review Morning Edition Claimed 52 A daily Health , Fitness …" at bounding box center [326, 124] width 602 height 111
copy h1 "Public Health Review Morning Edition"
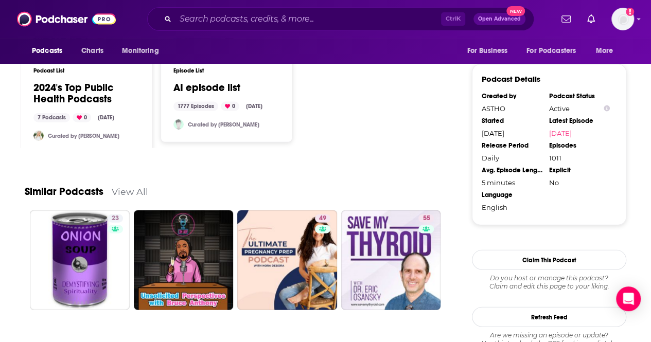
scroll to position [1168, 0]
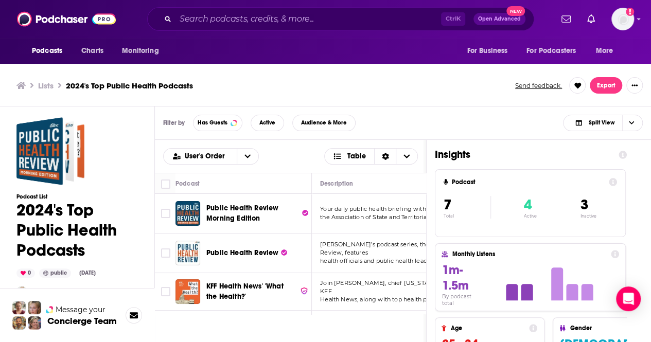
click at [416, 83] on ul "Lists 2024's Top Public Health Podcasts" at bounding box center [260, 86] width 488 height 10
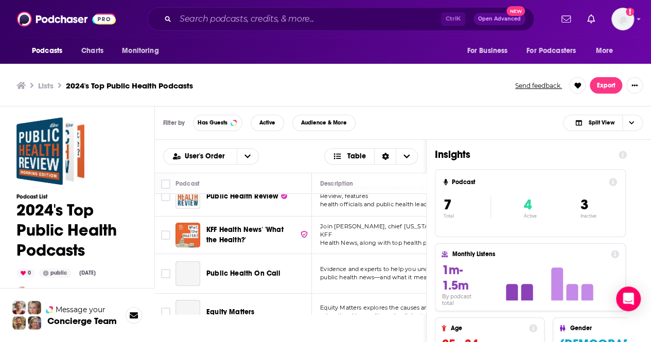
scroll to position [62, 0]
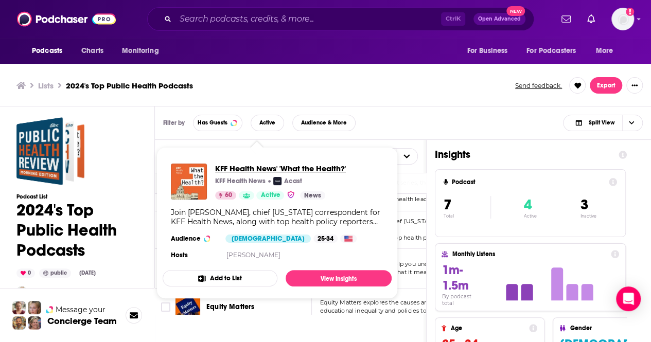
click at [237, 168] on span "KFF Health News' 'What the Health?'" at bounding box center [280, 169] width 131 height 10
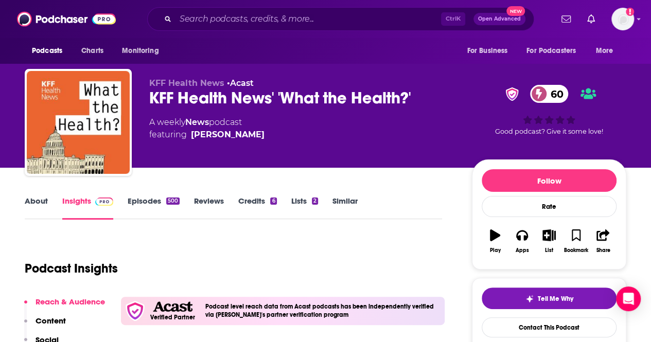
click at [141, 203] on link "Episodes 500" at bounding box center [154, 208] width 52 height 24
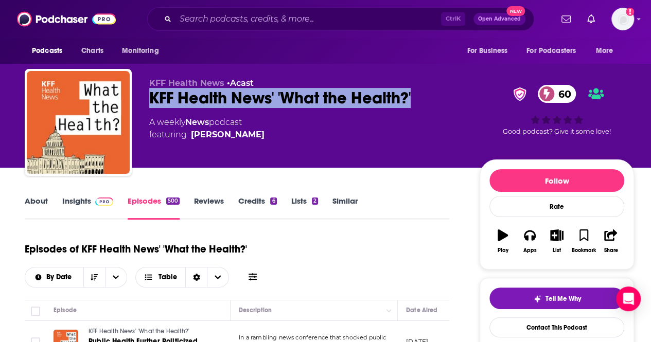
drag, startPoint x: 441, startPoint y: 93, endPoint x: 150, endPoint y: 102, distance: 291.0
click at [150, 102] on div "KFF Health News' 'What the Health?' 60" at bounding box center [306, 98] width 314 height 20
copy h2 "KFF Health News' 'What the Health?'"
click at [44, 201] on link "About" at bounding box center [36, 208] width 23 height 24
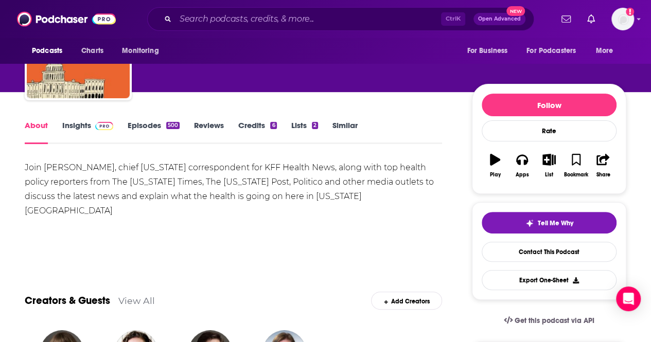
scroll to position [71, 0]
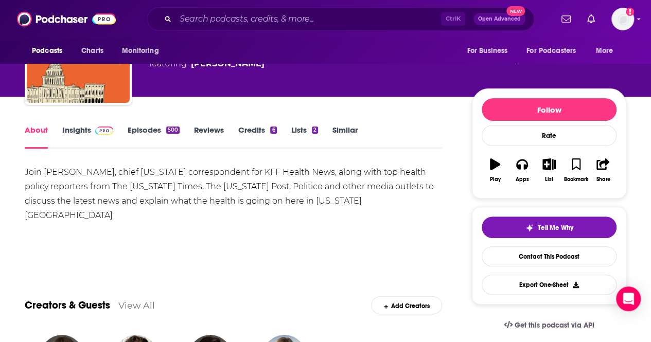
click at [84, 141] on link "Insights" at bounding box center [87, 137] width 51 height 24
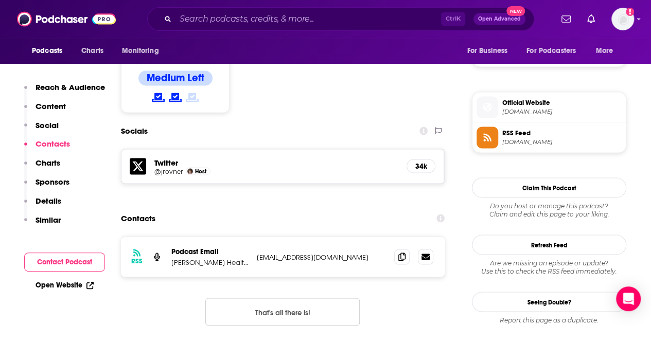
scroll to position [878, 0]
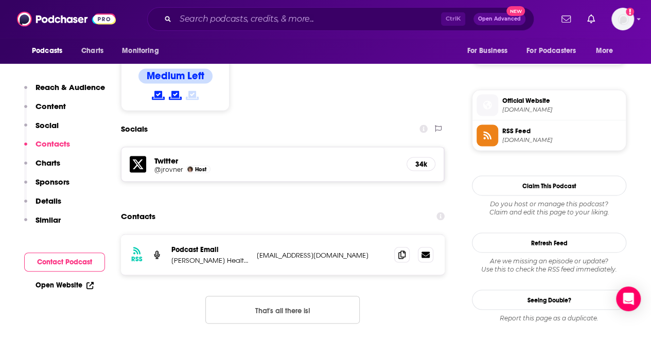
drag, startPoint x: 229, startPoint y: 195, endPoint x: 192, endPoint y: 199, distance: 37.3
click at [192, 245] on div "Podcast Email [PERSON_NAME] Health News" at bounding box center [209, 255] width 77 height 20
click at [395, 247] on span at bounding box center [401, 254] width 15 height 15
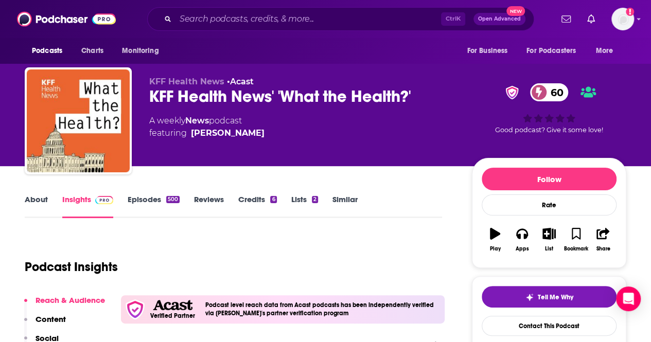
scroll to position [0, 0]
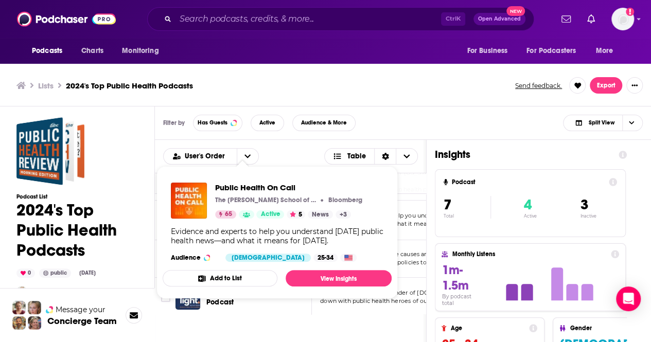
scroll to position [115, 0]
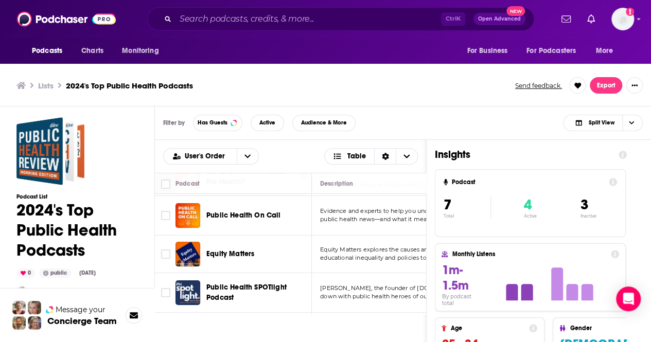
click at [367, 324] on div "User's Order Table Podcast Description Categories Reach (Monthly) Reach (Episod…" at bounding box center [291, 300] width 272 height 320
click at [240, 253] on span "Equity Matters" at bounding box center [230, 254] width 48 height 9
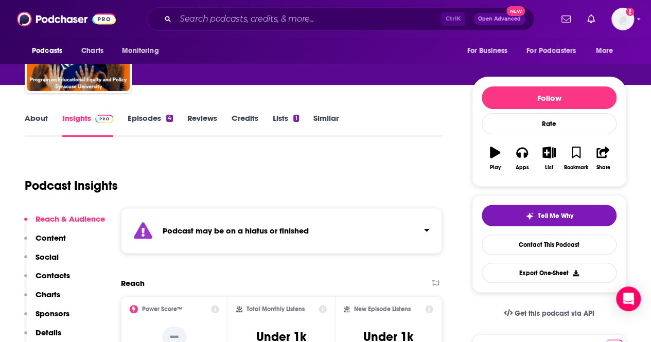
scroll to position [81, 0]
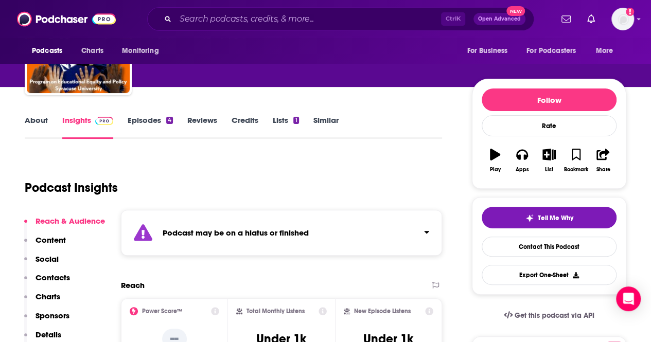
click at [155, 121] on link "Episodes 4" at bounding box center [150, 127] width 45 height 24
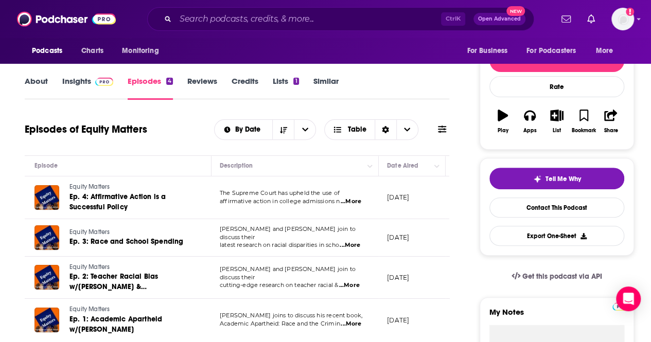
scroll to position [0, 21]
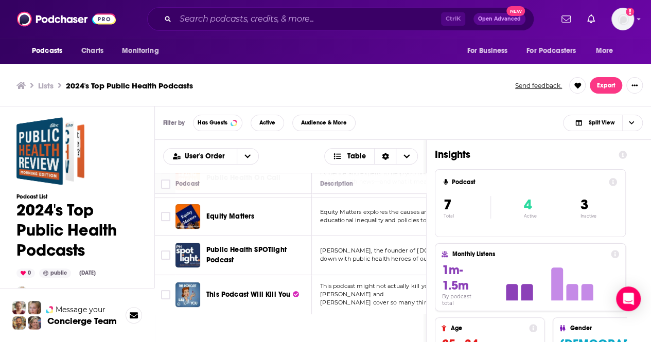
scroll to position [3, 0]
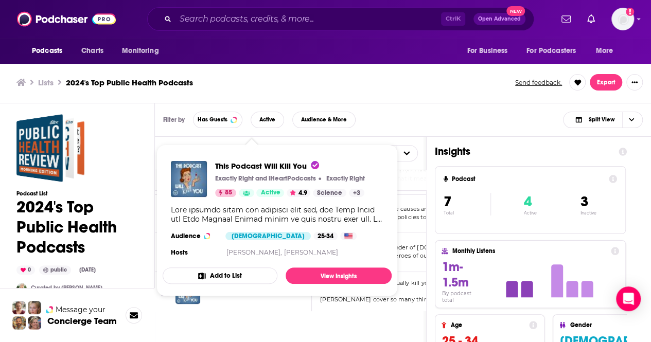
click at [266, 280] on button "Add to List" at bounding box center [220, 276] width 115 height 16
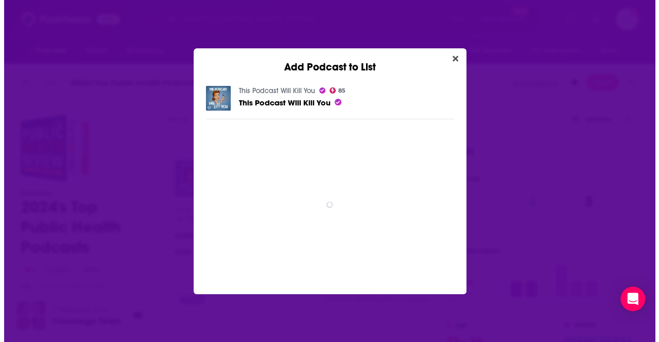
scroll to position [0, 0]
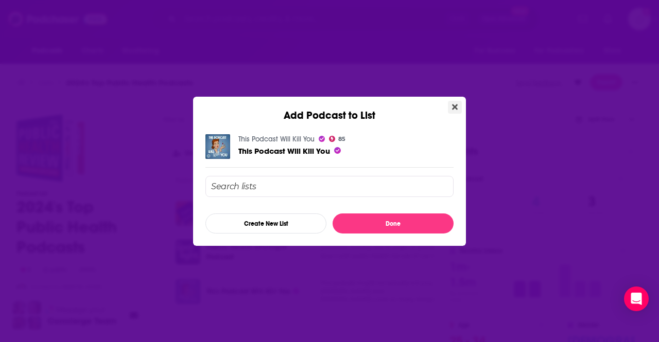
click at [454, 108] on icon "Close" at bounding box center [455, 107] width 6 height 6
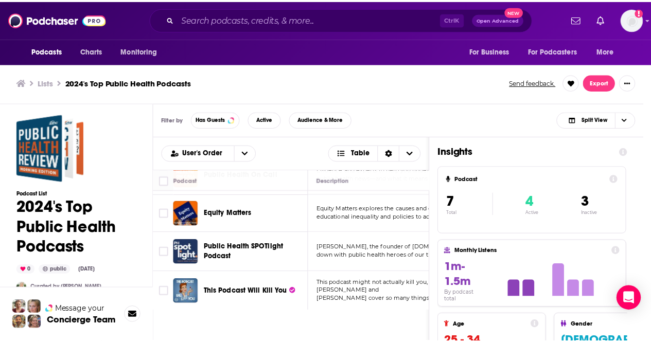
scroll to position [3, 0]
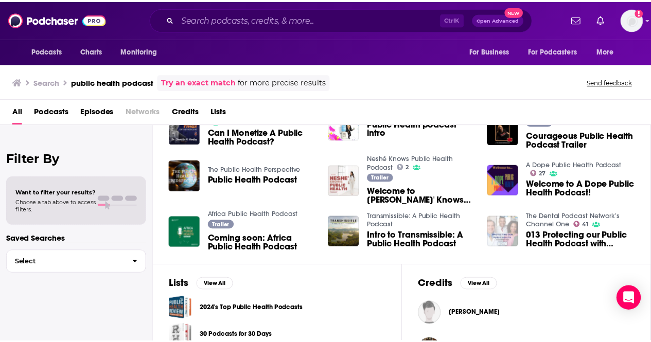
scroll to position [191, 0]
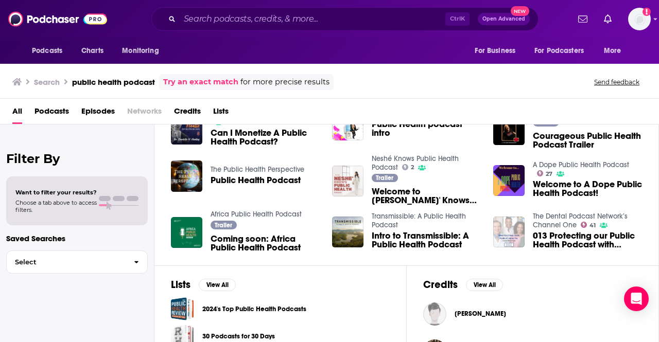
click at [562, 136] on span "Courageous Public Health Podcast Trailer" at bounding box center [587, 141] width 109 height 18
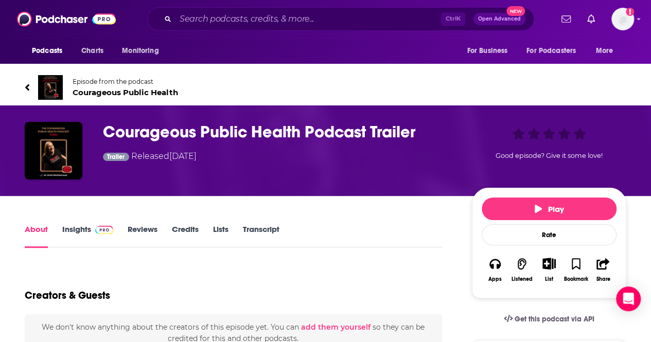
click at [77, 231] on link "Insights" at bounding box center [87, 236] width 51 height 24
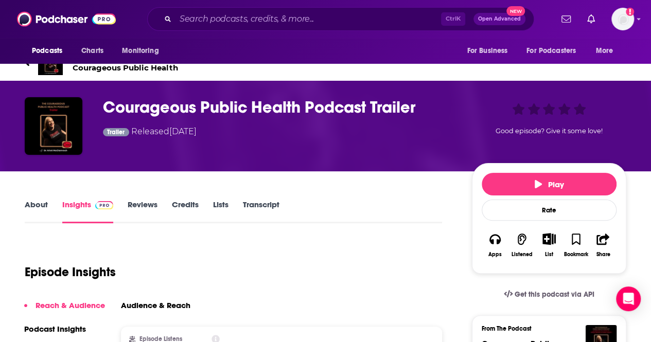
scroll to position [20, 0]
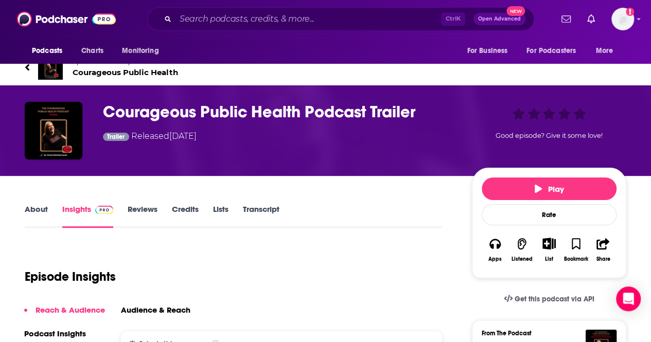
click at [140, 211] on link "Reviews" at bounding box center [143, 216] width 30 height 24
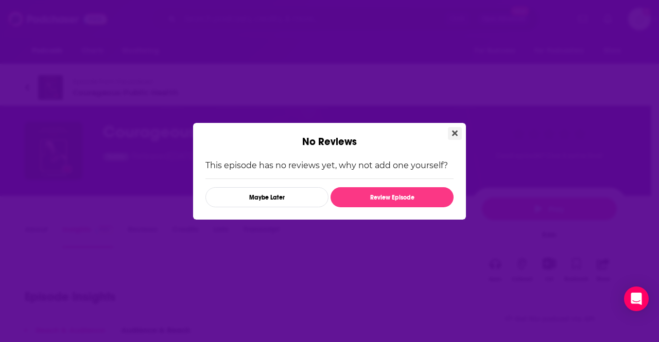
click at [459, 132] on button "Close" at bounding box center [455, 133] width 14 height 13
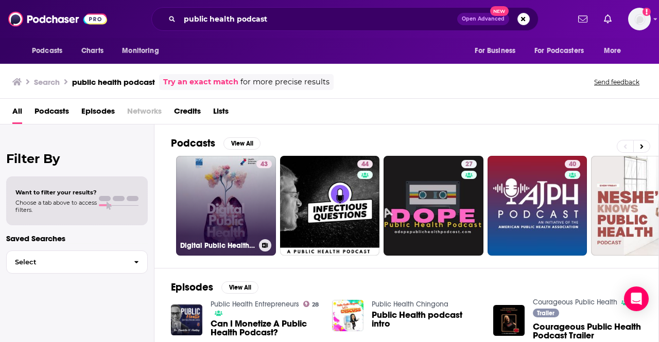
click at [204, 184] on link "43 Digital Public Health Podcast" at bounding box center [226, 206] width 100 height 100
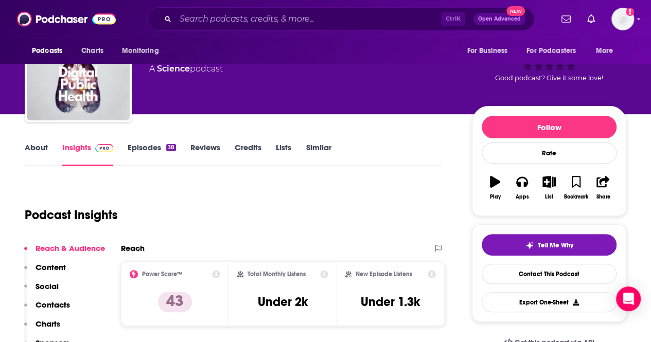
scroll to position [54, 0]
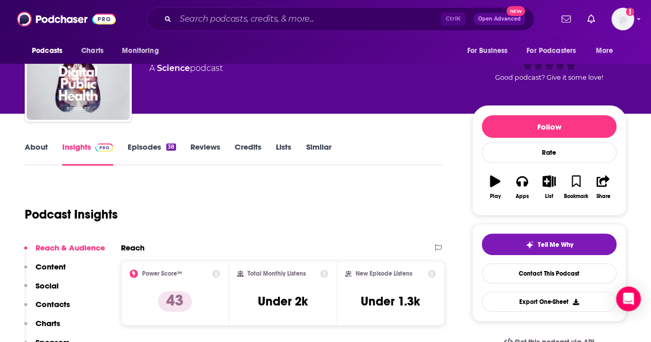
click at [155, 149] on link "Episodes 38" at bounding box center [152, 154] width 48 height 24
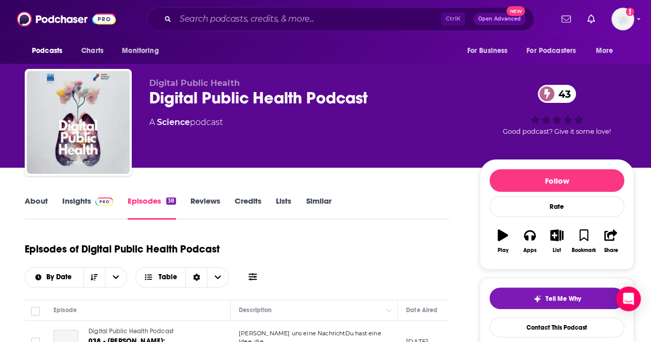
scroll to position [169, 0]
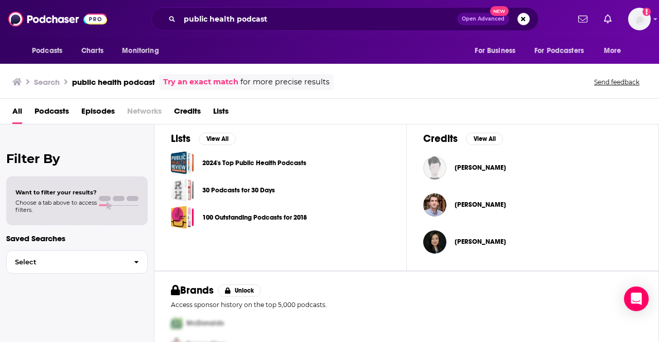
scroll to position [331, 0]
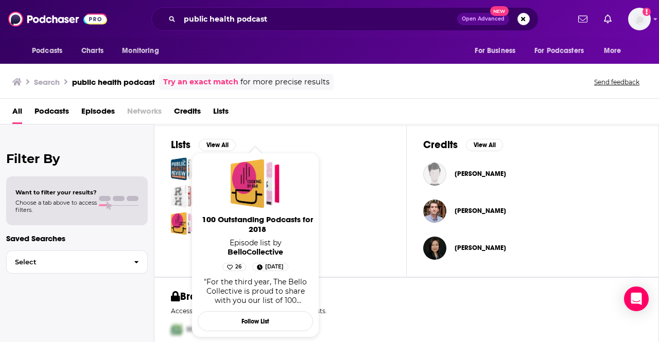
click at [274, 221] on span "100 Outstanding Podcasts for 2018" at bounding box center [257, 225] width 115 height 20
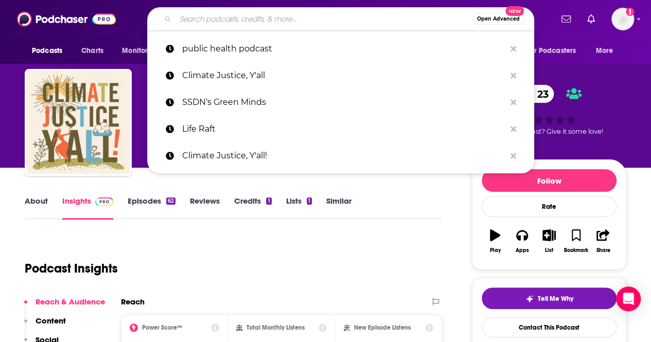
click at [263, 19] on input "Search podcasts, credits, & more..." at bounding box center [324, 19] width 297 height 16
paste input "KFF Health News' 'What the Health?'"
type input "KFF Health News' 'What the Health?'"
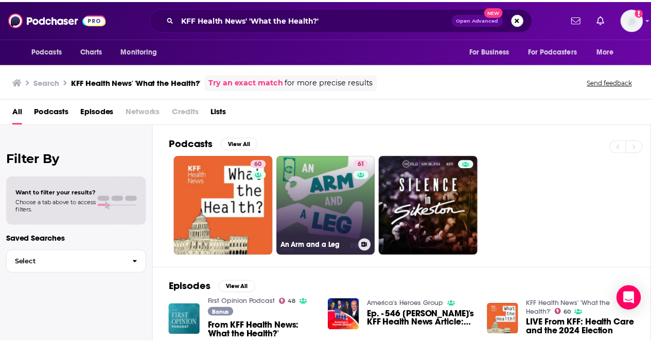
scroll to position [33, 0]
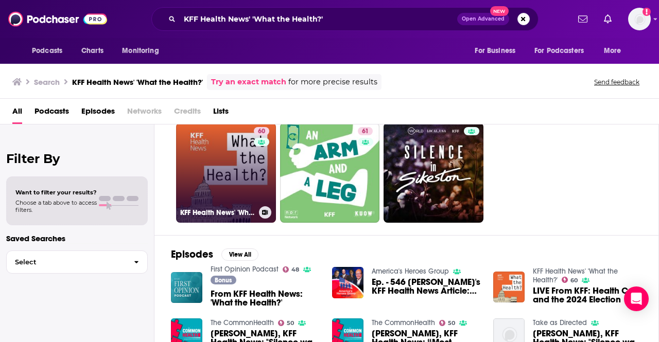
click at [214, 182] on link "60 KFF Health News' 'What the Health?'" at bounding box center [226, 173] width 100 height 100
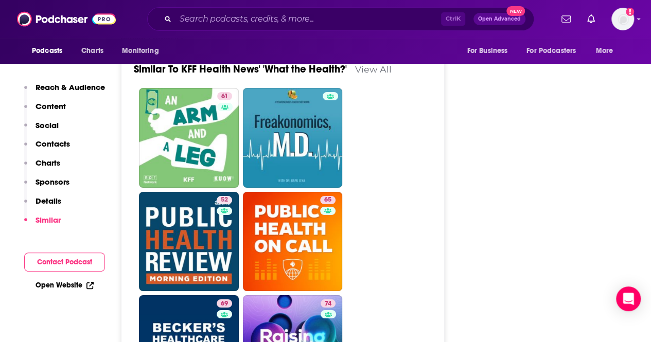
scroll to position [1873, 0]
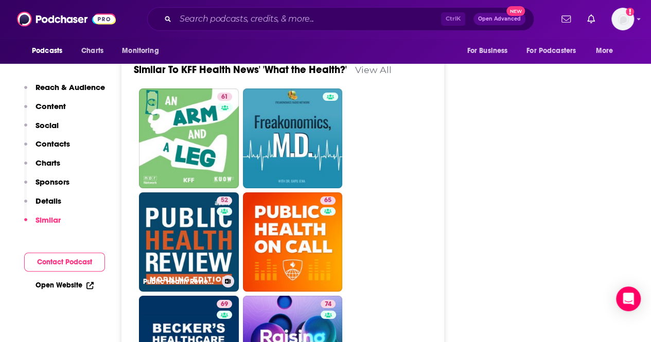
drag, startPoint x: 218, startPoint y: 228, endPoint x: 447, endPoint y: 268, distance: 232.1
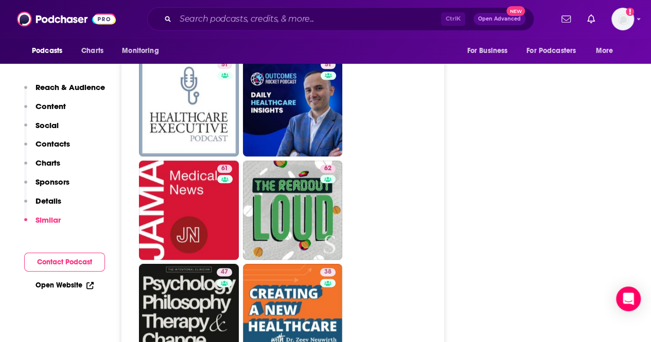
scroll to position [2427, 0]
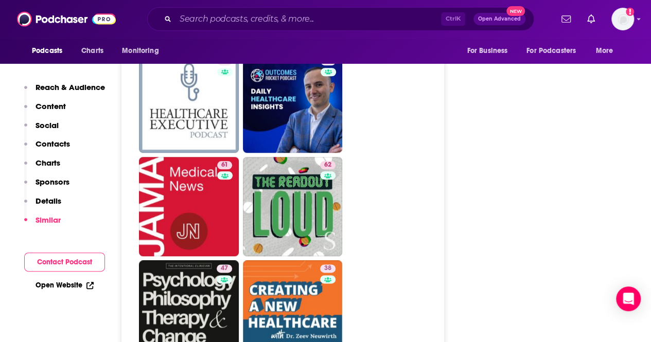
click at [240, 160] on ul "61 52 65 69 74 51 66 55 53 51 51 61 62 47 38 44 52 41 62 51 46 55" at bounding box center [288, 154] width 299 height 1241
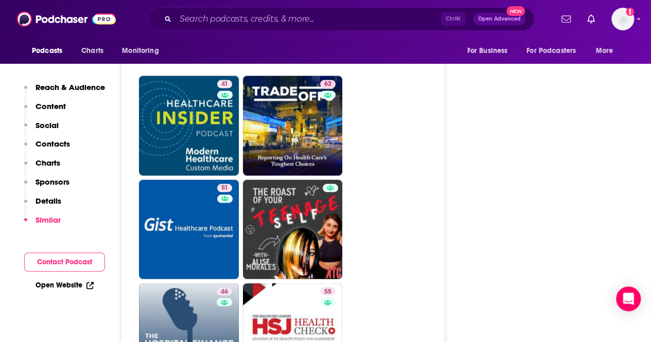
scroll to position [2821, 0]
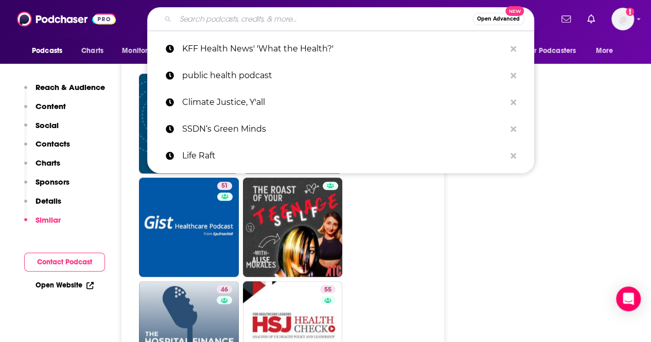
click at [281, 25] on input "Search podcasts, credits, & more..." at bounding box center [324, 19] width 297 height 16
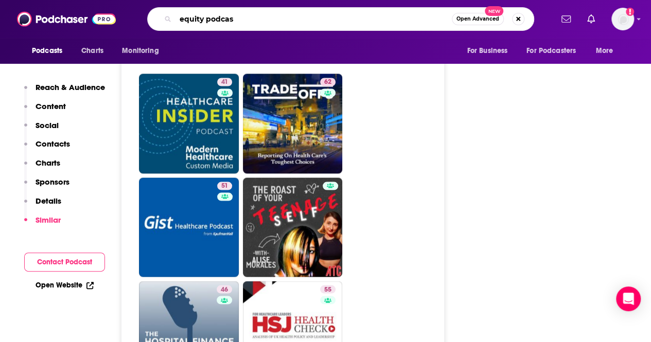
type input "equity podcast"
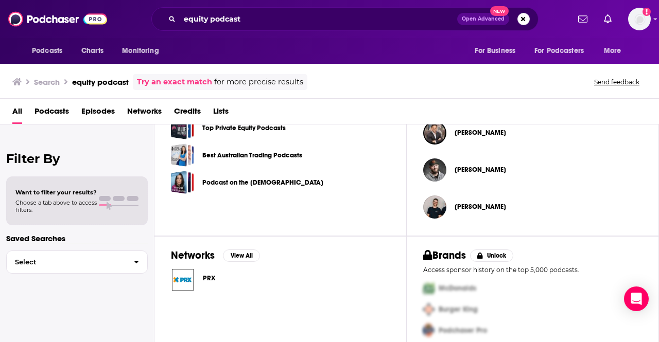
scroll to position [379, 0]
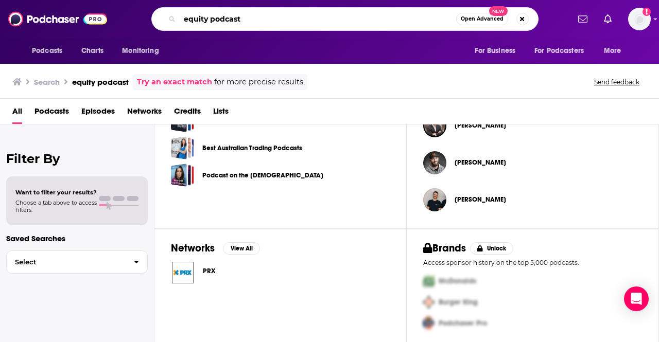
click at [186, 15] on input "equity podcast" at bounding box center [318, 19] width 276 height 16
type input "health equity podcast"
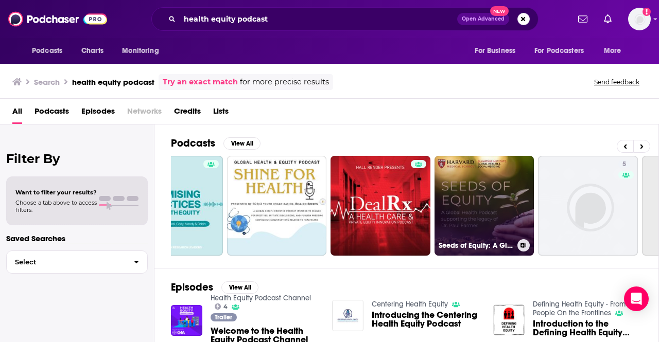
scroll to position [0, 280]
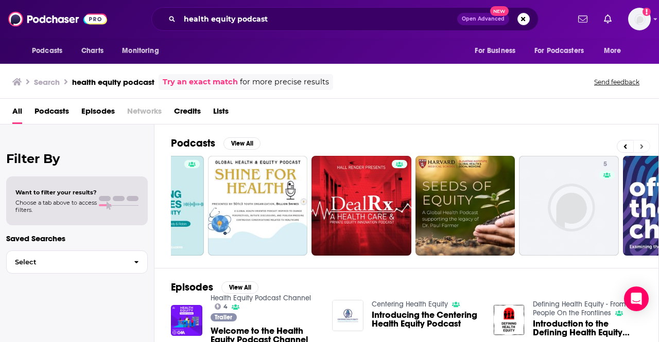
click at [636, 147] on button at bounding box center [641, 146] width 17 height 13
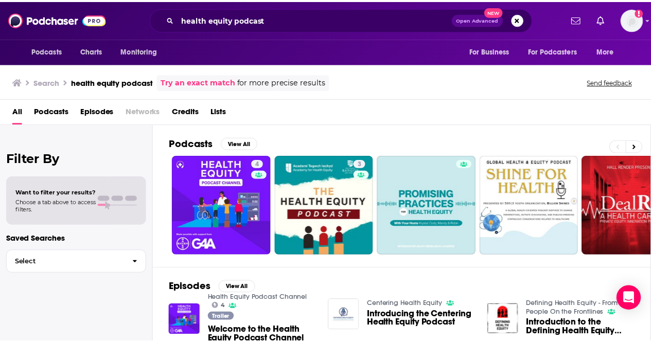
scroll to position [0, 0]
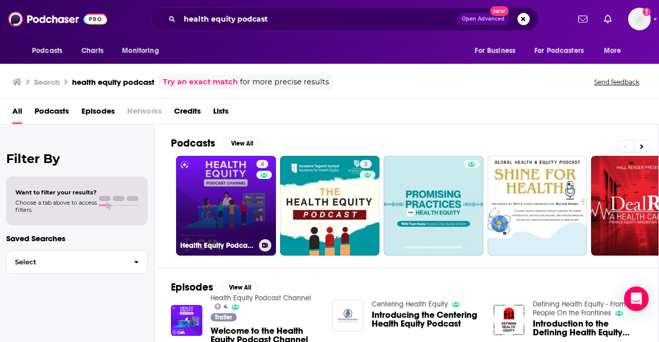
click at [256, 203] on div "4" at bounding box center [263, 199] width 15 height 79
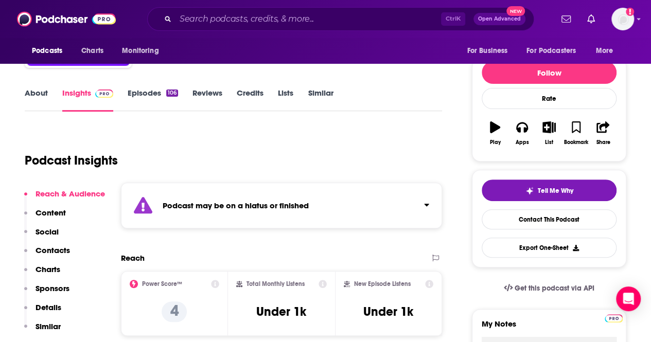
scroll to position [109, 0]
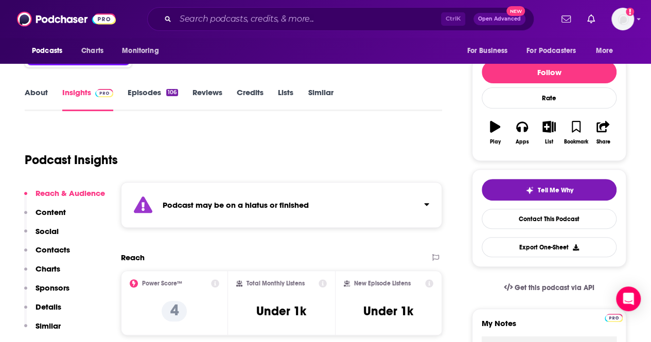
click at [174, 89] on div "106" at bounding box center [172, 92] width 12 height 7
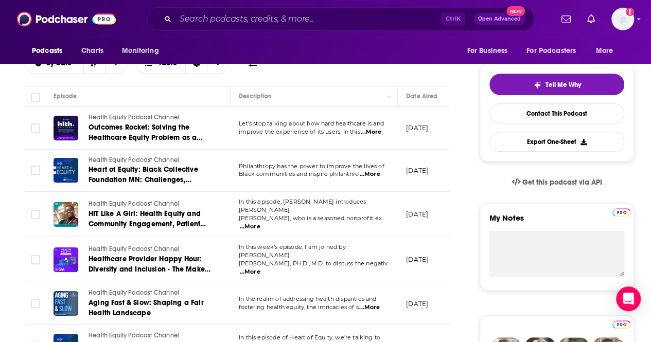
scroll to position [249, 0]
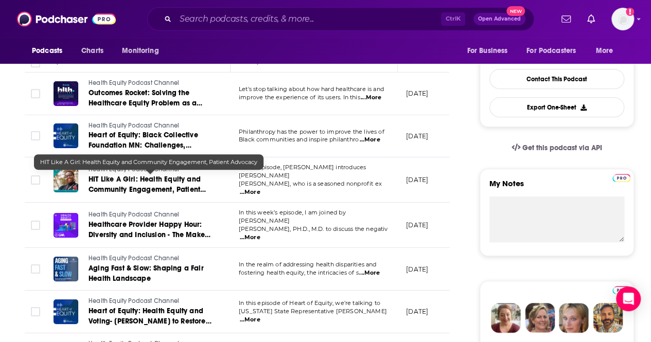
click at [145, 184] on span "HIT Like A Girl: Health Equity and Community Engagement, Patient Advocacy" at bounding box center [147, 189] width 117 height 29
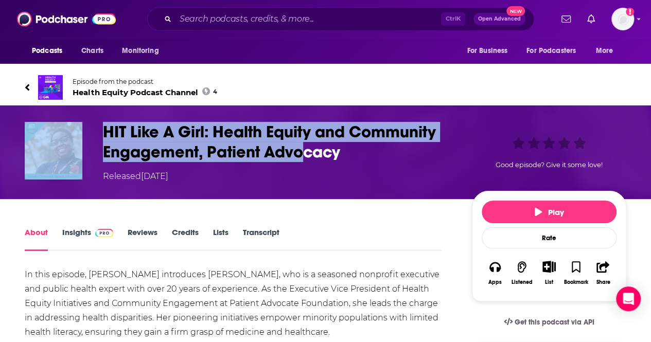
drag, startPoint x: 74, startPoint y: 120, endPoint x: 304, endPoint y: 151, distance: 231.8
click at [304, 151] on div "HIT Like A Girl: Health Equity and Community Engagement, Patient Advocacy Relea…" at bounding box center [325, 153] width 651 height 94
click at [304, 151] on h1 "HIT Like A Girl: Health Equity and Community Engagement, Patient Advocacy" at bounding box center [279, 142] width 353 height 40
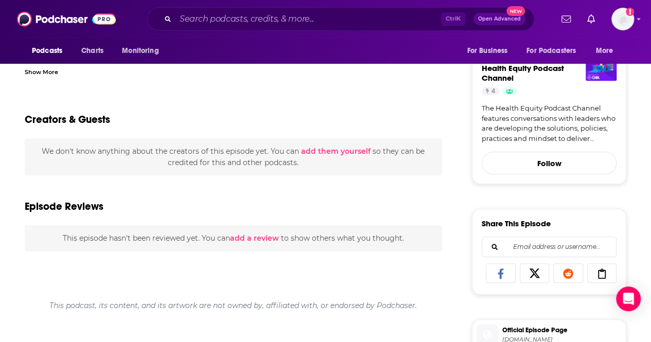
scroll to position [293, 0]
